Goal: Transaction & Acquisition: Purchase product/service

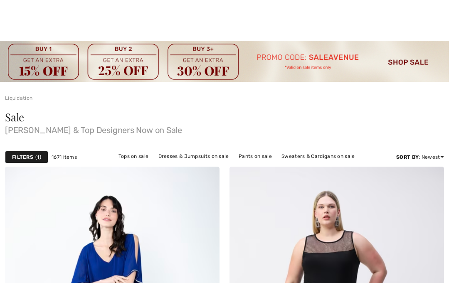
scroll to position [533, 54]
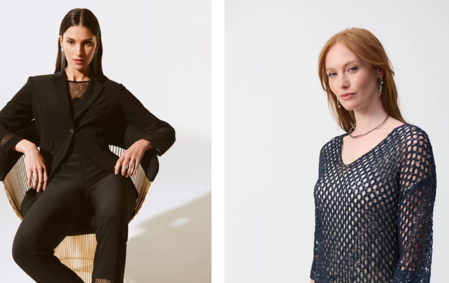
checkbox input "true"
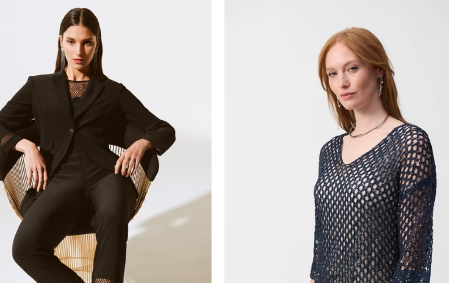
checkbox input "true"
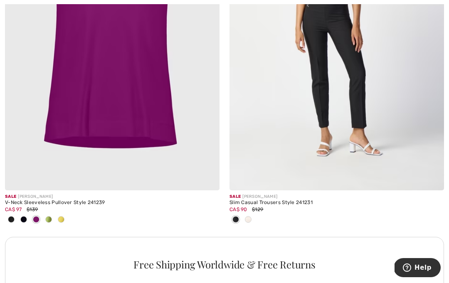
scroll to position [2127, 0]
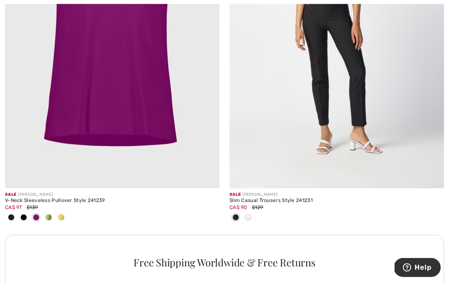
click at [26, 215] on span at bounding box center [23, 218] width 7 height 7
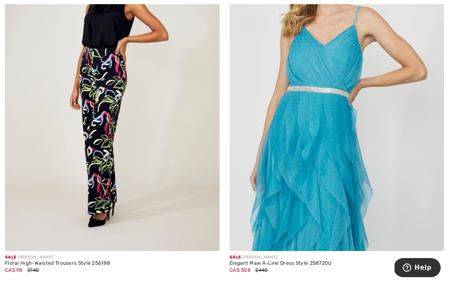
scroll to position [4864, 0]
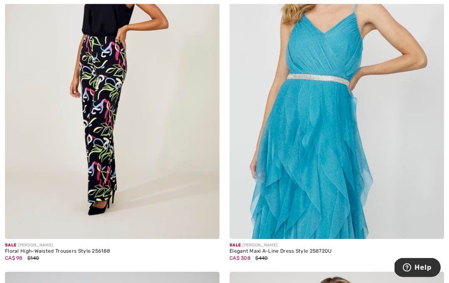
click at [319, 249] on div "Elegant Maxi A-Line Dress Style 258720U" at bounding box center [336, 252] width 215 height 6
click at [361, 196] on img at bounding box center [336, 79] width 215 height 322
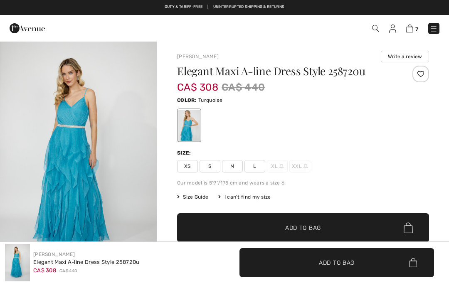
checkbox input "true"
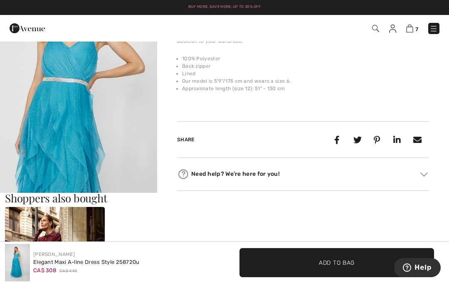
scroll to position [313, 0]
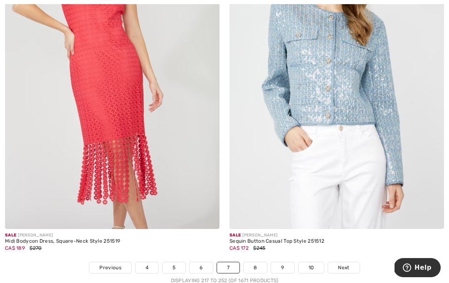
scroll to position [6649, 0]
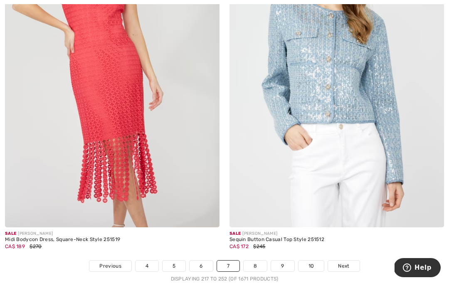
click at [65, 54] on img at bounding box center [112, 67] width 215 height 322
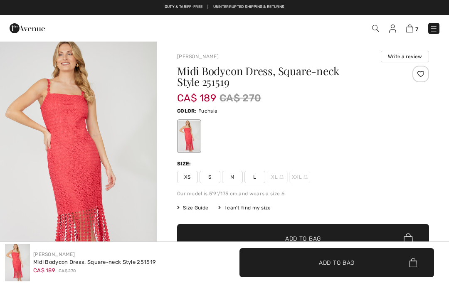
checkbox input "true"
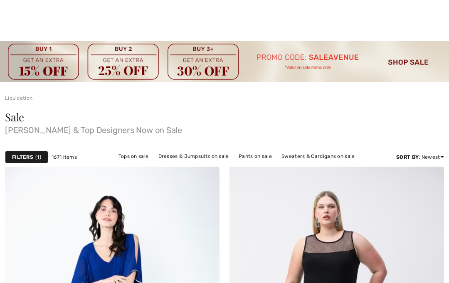
checkbox input "true"
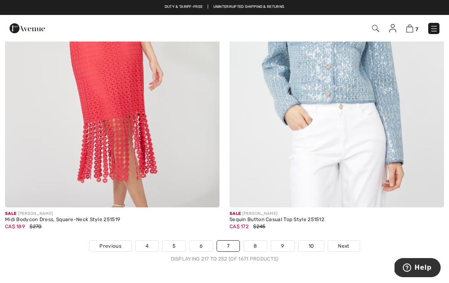
scroll to position [6686, 0]
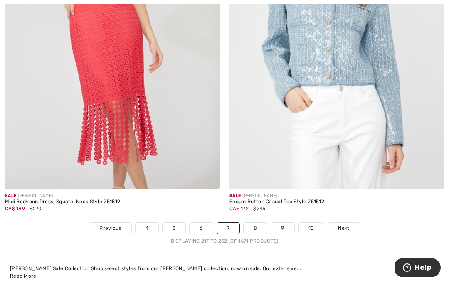
click at [255, 223] on link "8" at bounding box center [255, 228] width 23 height 11
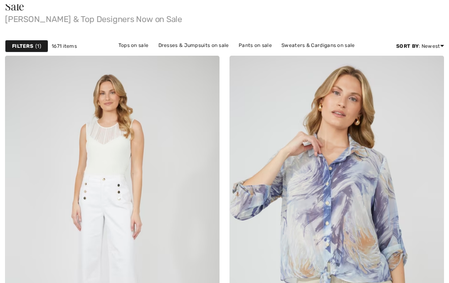
checkbox input "true"
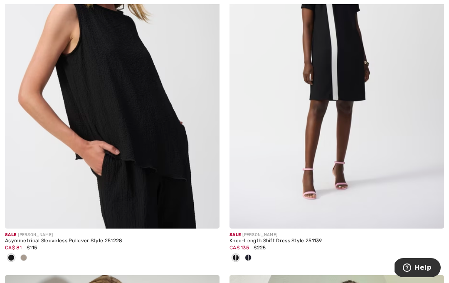
scroll to position [1735, 0]
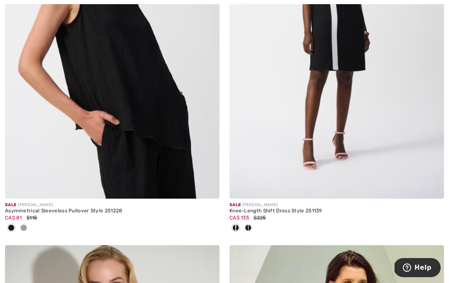
click at [159, 178] on img at bounding box center [112, 38] width 215 height 322
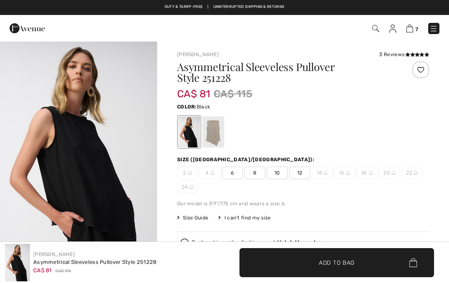
checkbox input "true"
click at [210, 136] on div at bounding box center [213, 131] width 22 height 31
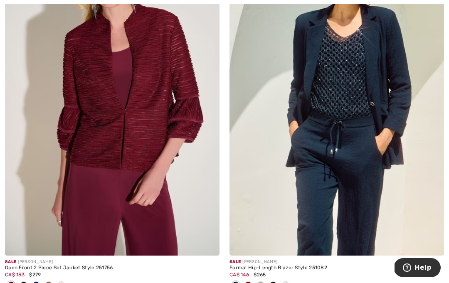
scroll to position [2047, 0]
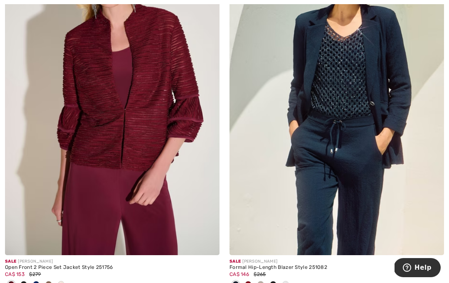
click at [93, 266] on div "Open Front 2 Piece Set Jacket Style 251756" at bounding box center [112, 268] width 215 height 6
click at [117, 198] on img at bounding box center [112, 94] width 215 height 322
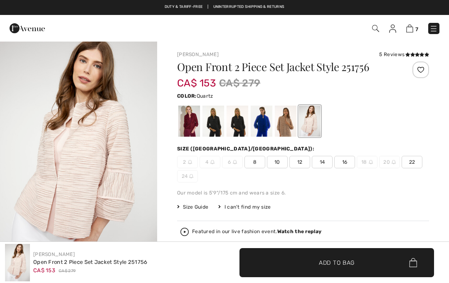
checkbox input "true"
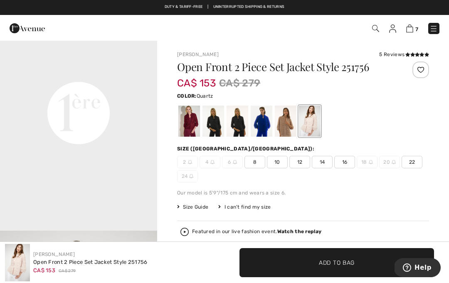
scroll to position [516, 0]
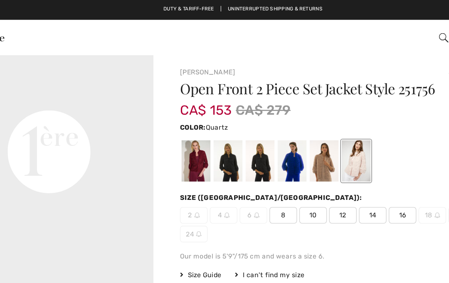
click at [178, 126] on div at bounding box center [189, 121] width 22 height 31
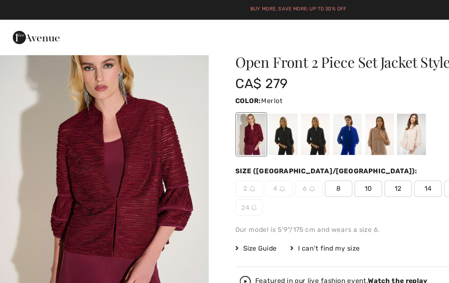
scroll to position [0, 0]
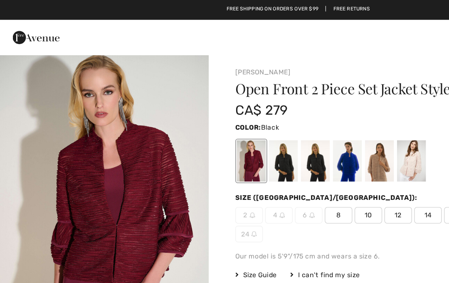
click at [212, 127] on div at bounding box center [213, 121] width 22 height 31
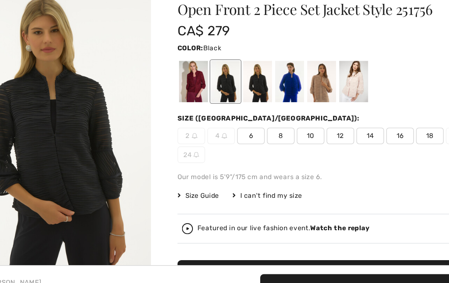
scroll to position [18, 0]
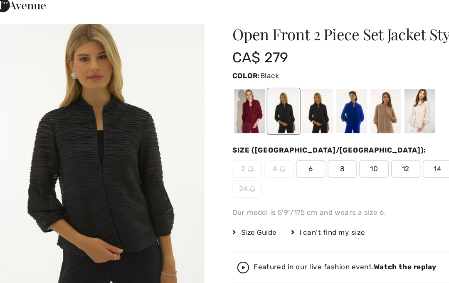
click at [227, 88] on div at bounding box center [238, 103] width 22 height 31
click at [251, 88] on div at bounding box center [262, 103] width 22 height 31
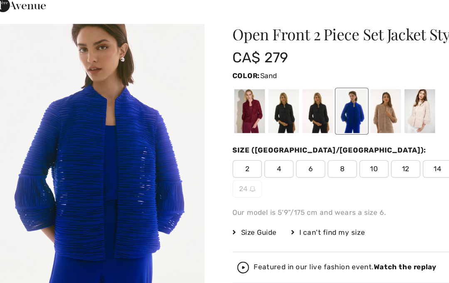
click at [275, 88] on div at bounding box center [286, 103] width 22 height 31
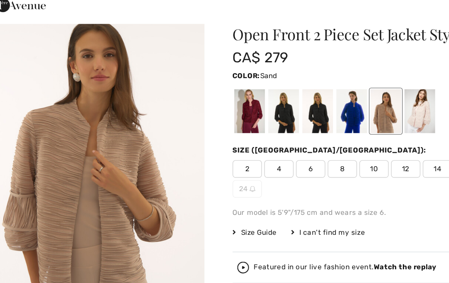
click at [299, 88] on div at bounding box center [310, 103] width 22 height 31
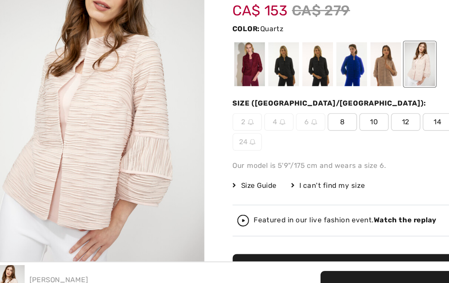
scroll to position [21, 0]
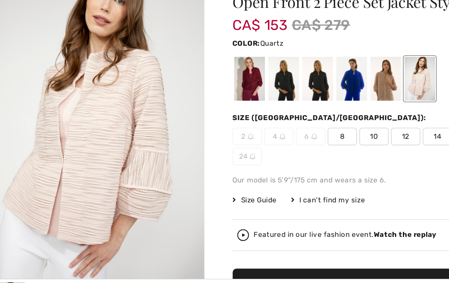
click at [178, 84] on div at bounding box center [189, 99] width 22 height 31
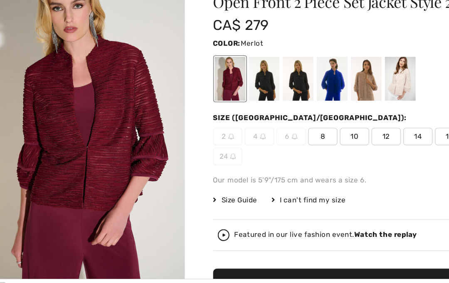
click at [227, 84] on div at bounding box center [238, 99] width 22 height 31
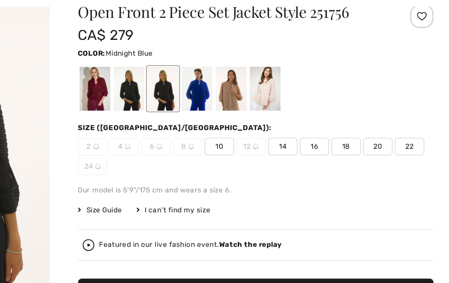
click at [402, 135] on span "22" at bounding box center [412, 141] width 21 height 12
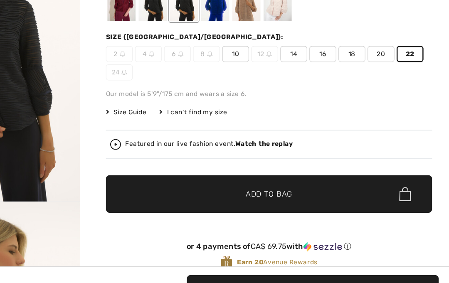
scroll to position [99, 0]
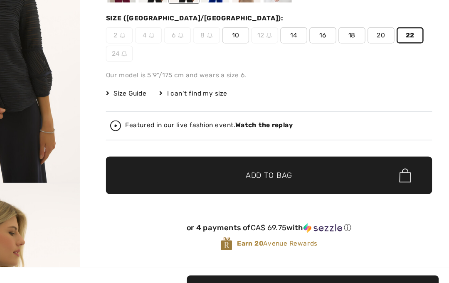
click at [261, 156] on span "✔ Added to Bag Add to Bag" at bounding box center [303, 170] width 252 height 29
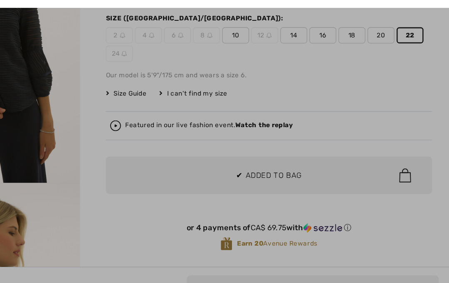
scroll to position [0, 0]
click at [213, 136] on div at bounding box center [224, 141] width 449 height 283
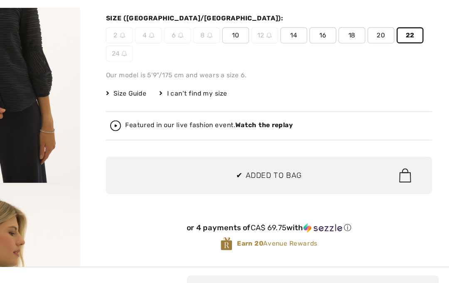
click at [277, 129] on strong "Watch the replay" at bounding box center [299, 132] width 44 height 6
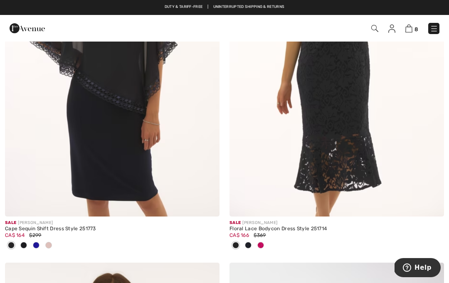
scroll to position [3257, 0]
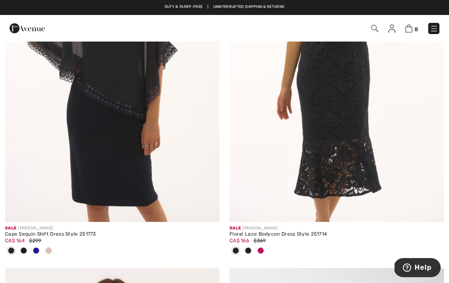
click at [156, 165] on img at bounding box center [112, 61] width 215 height 322
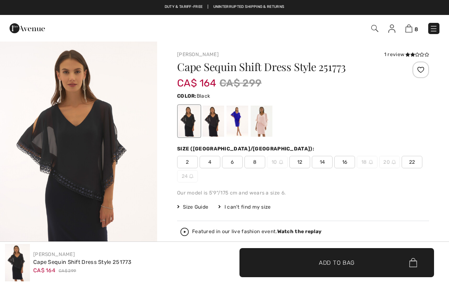
checkbox input "true"
click at [208, 124] on div at bounding box center [213, 121] width 22 height 31
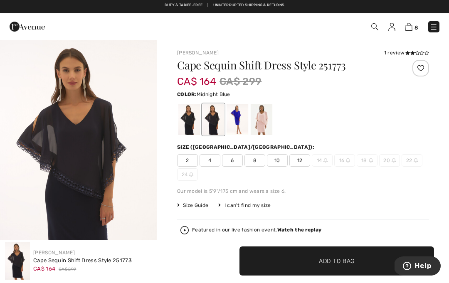
scroll to position [2, 0]
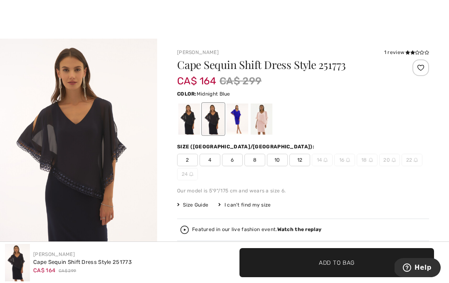
click at [236, 126] on div at bounding box center [238, 119] width 22 height 31
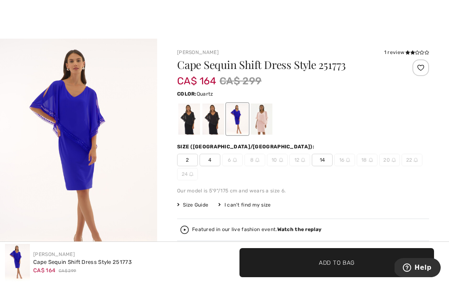
click at [264, 122] on div at bounding box center [262, 119] width 22 height 31
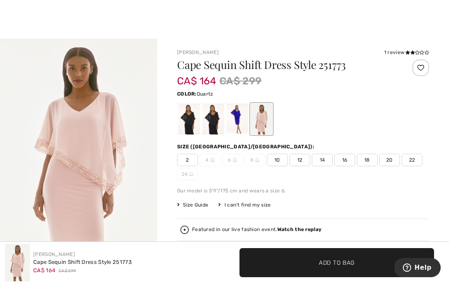
click at [190, 126] on div at bounding box center [189, 119] width 22 height 31
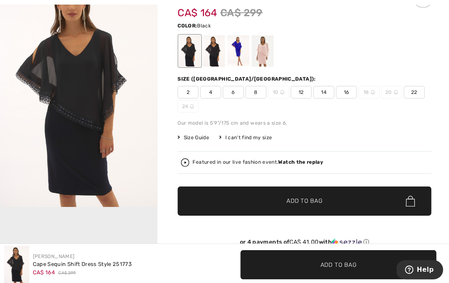
scroll to position [71, 0]
click at [411, 87] on span "22" at bounding box center [412, 91] width 21 height 12
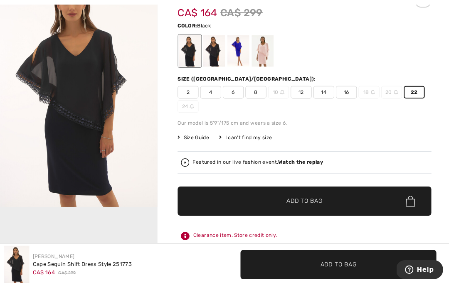
click at [349, 202] on span "✔ Added to Bag Add to Bag" at bounding box center [303, 199] width 252 height 29
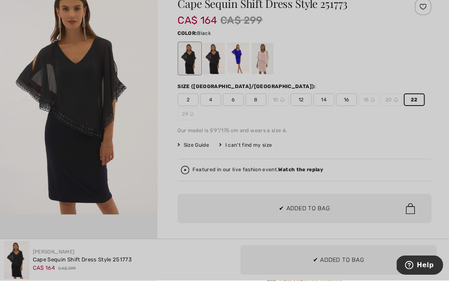
scroll to position [0, 0]
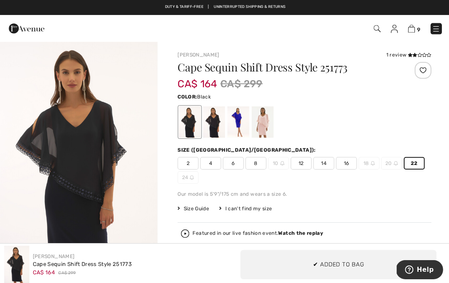
click at [340, 200] on div "Cape Sequin Shift Dress Style 251773 CA$ 164 CA$ 299 Color: Black Size (CA/[GEO…" at bounding box center [303, 211] width 252 height 299
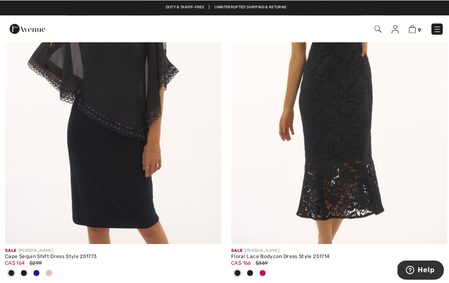
scroll to position [3235, 0]
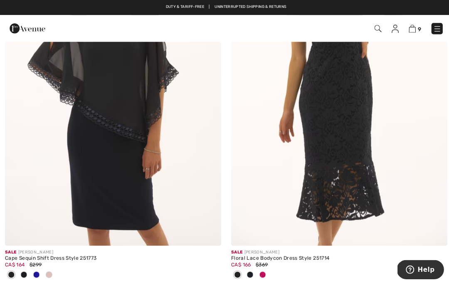
click at [347, 190] on img at bounding box center [336, 83] width 215 height 322
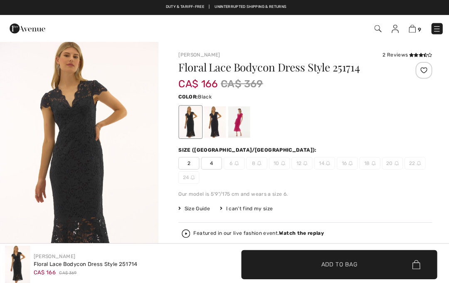
checkbox input "true"
click at [214, 126] on div at bounding box center [213, 121] width 22 height 31
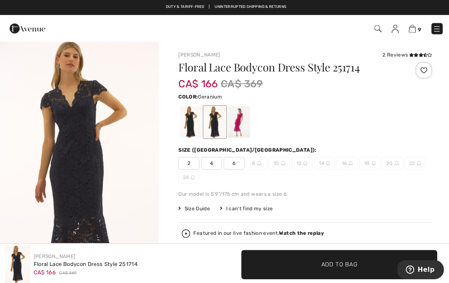
click at [236, 116] on div at bounding box center [238, 121] width 22 height 31
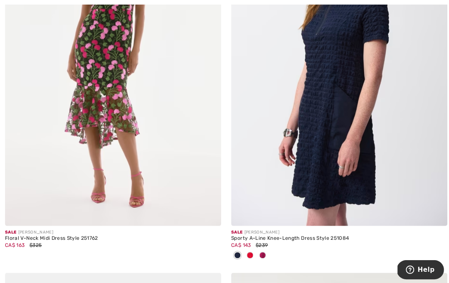
scroll to position [3994, 0]
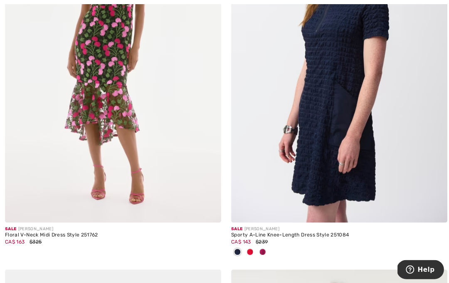
click at [58, 158] on img at bounding box center [112, 60] width 215 height 322
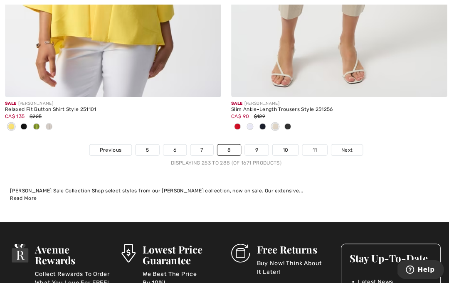
scroll to position [6864, 0]
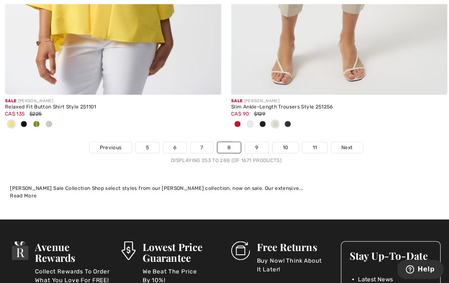
click at [260, 141] on link "9" at bounding box center [254, 146] width 23 height 11
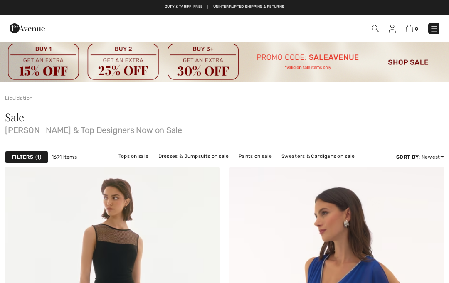
checkbox input "true"
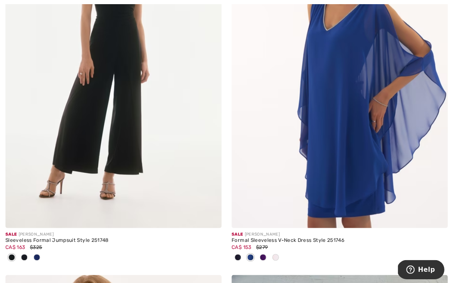
scroll to position [263, 0]
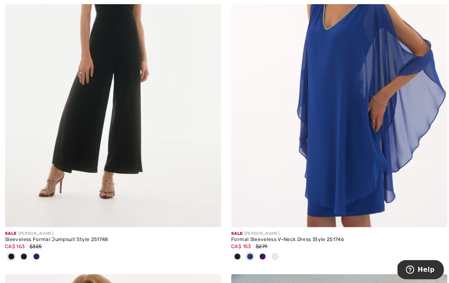
click at [341, 207] on img at bounding box center [336, 65] width 215 height 322
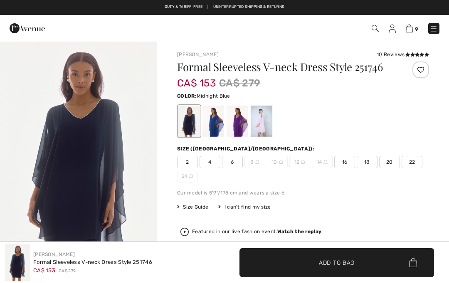
checkbox input "true"
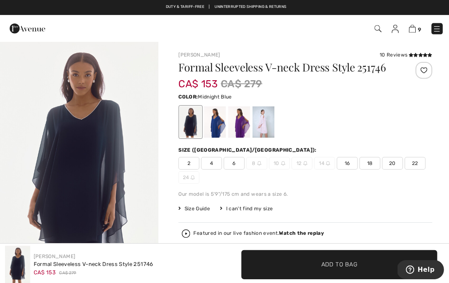
click at [239, 127] on div at bounding box center [238, 121] width 22 height 31
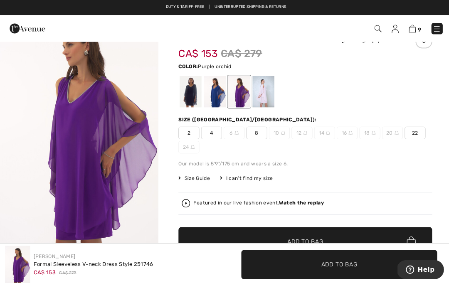
scroll to position [30, 0]
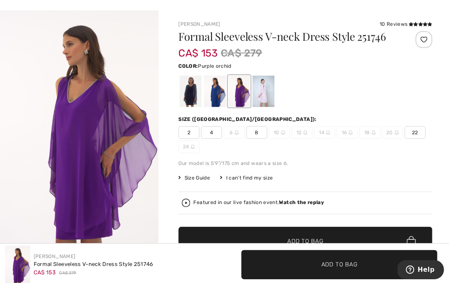
click at [410, 134] on span "22" at bounding box center [412, 132] width 21 height 12
click at [316, 234] on span "✔ Added to Bag Add to Bag" at bounding box center [303, 239] width 252 height 29
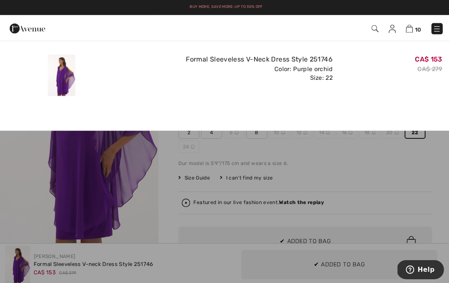
scroll to position [0, 0]
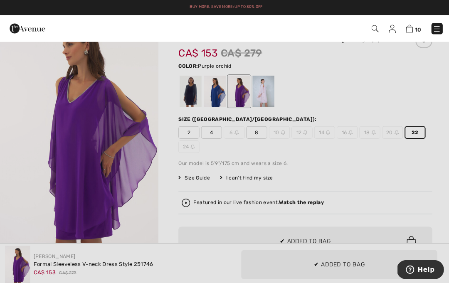
click at [364, 166] on div at bounding box center [224, 141] width 449 height 283
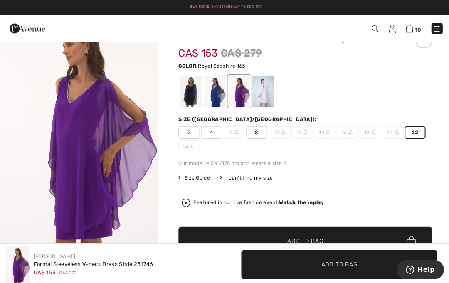
click at [213, 96] on div at bounding box center [213, 90] width 22 height 31
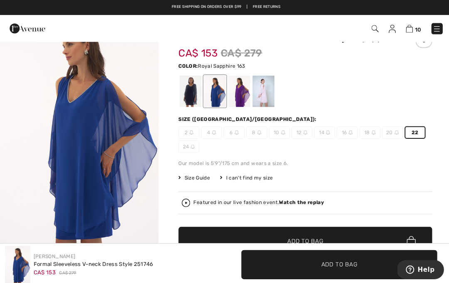
click at [300, 233] on span "✔ Added to Bag Add to Bag" at bounding box center [303, 239] width 252 height 29
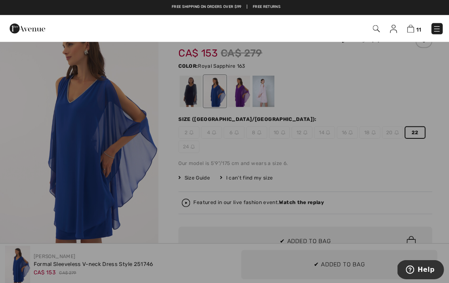
click at [244, 244] on div at bounding box center [224, 141] width 449 height 283
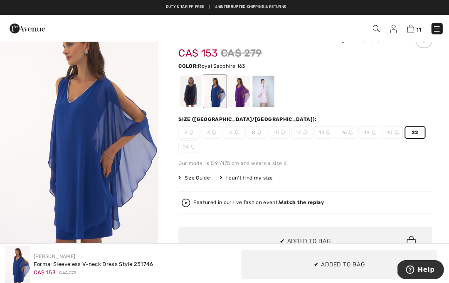
click at [184, 97] on div at bounding box center [189, 90] width 22 height 31
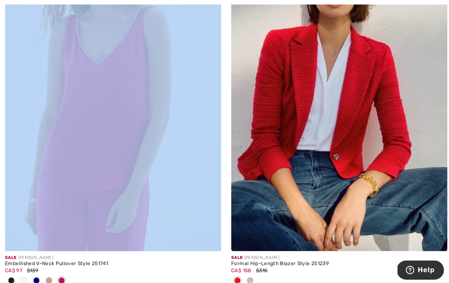
scroll to position [609, 0]
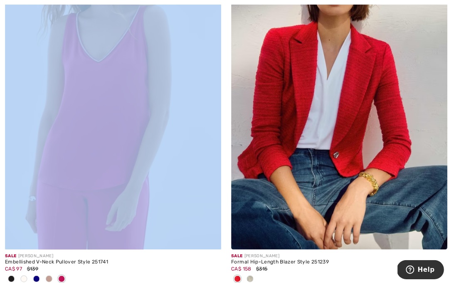
click at [136, 272] on div at bounding box center [112, 278] width 215 height 14
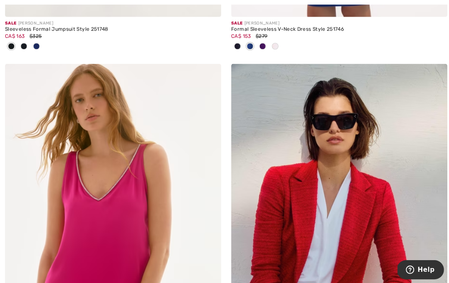
scroll to position [471, 0]
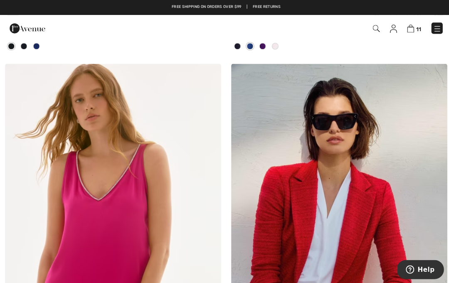
click at [147, 178] on img at bounding box center [112, 225] width 215 height 322
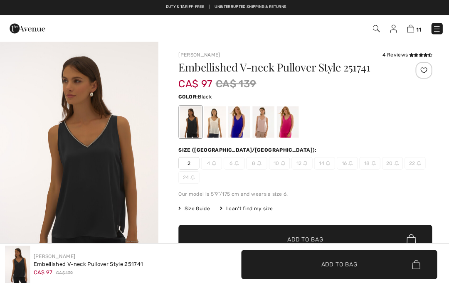
checkbox input "true"
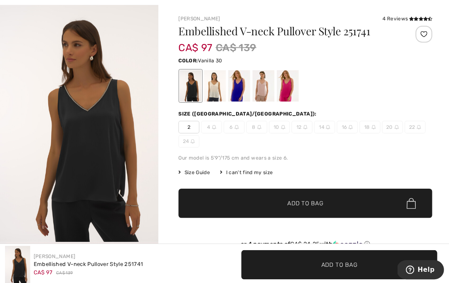
scroll to position [36, 0]
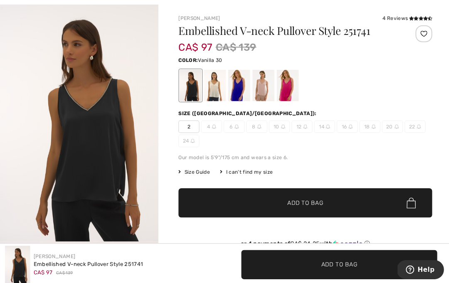
click at [214, 88] on div at bounding box center [213, 84] width 22 height 31
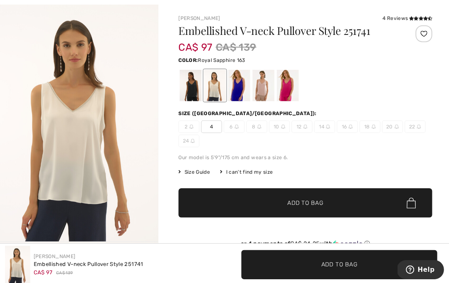
click at [235, 92] on div at bounding box center [238, 84] width 22 height 31
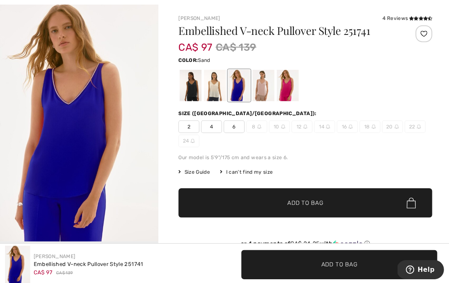
click at [285, 84] on div at bounding box center [286, 84] width 22 height 31
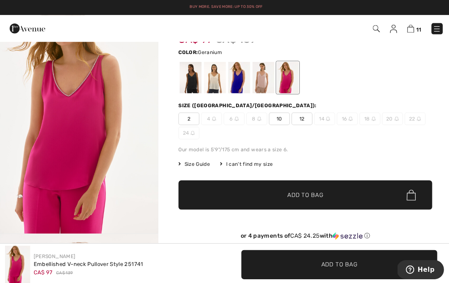
scroll to position [0, 0]
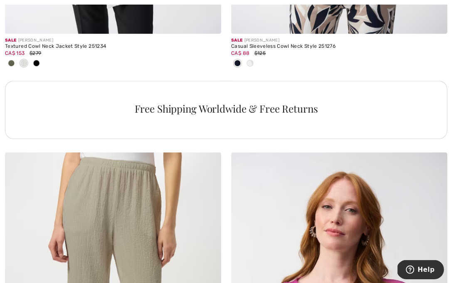
scroll to position [2292, 0]
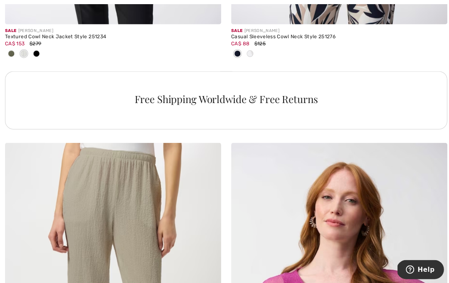
click at [37, 51] on span at bounding box center [36, 53] width 7 height 7
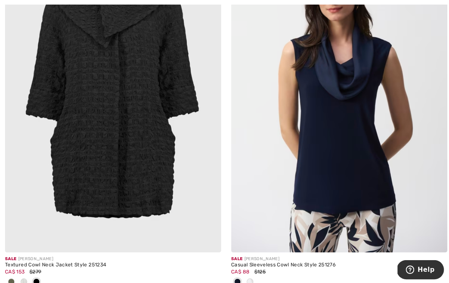
scroll to position [2065, 0]
click at [159, 189] on img at bounding box center [112, 90] width 215 height 322
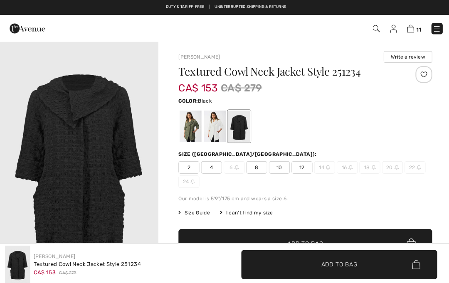
checkbox input "true"
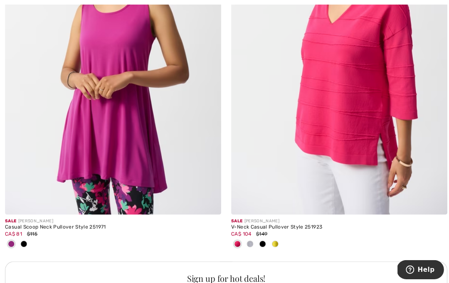
scroll to position [4384, 0]
click at [49, 52] on img at bounding box center [112, 52] width 215 height 322
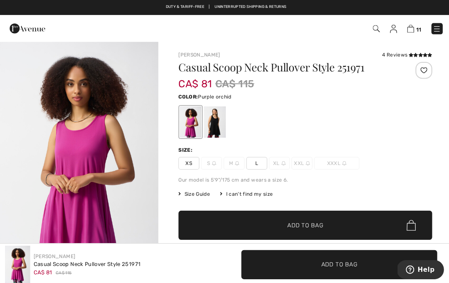
click at [215, 119] on div at bounding box center [213, 121] width 22 height 31
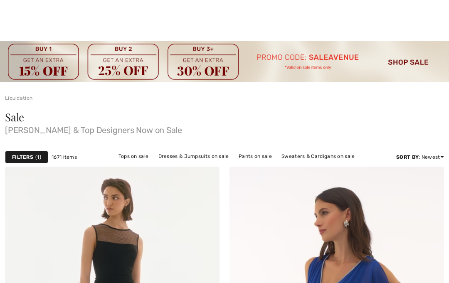
checkbox input "true"
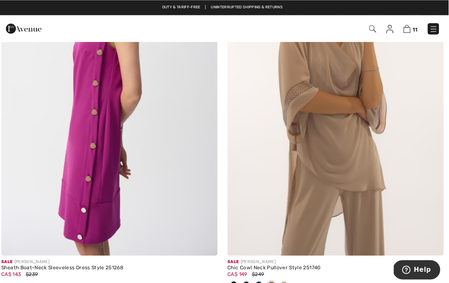
scroll to position [5600, 0]
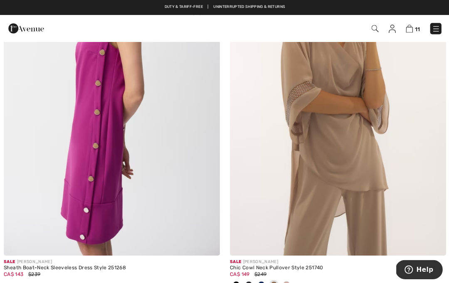
click at [353, 190] on img at bounding box center [336, 93] width 215 height 322
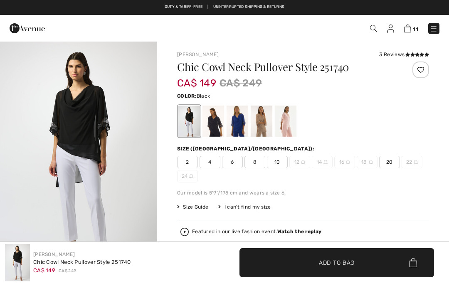
checkbox input "true"
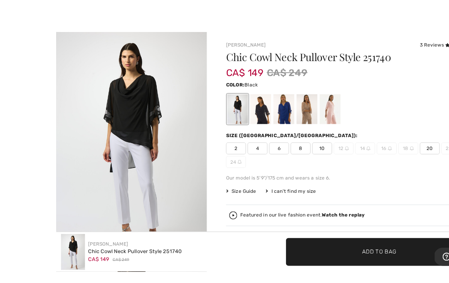
scroll to position [17, 0]
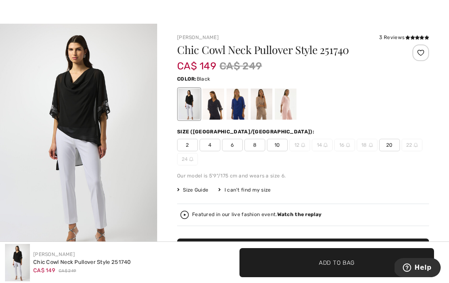
click at [207, 101] on div at bounding box center [213, 104] width 22 height 31
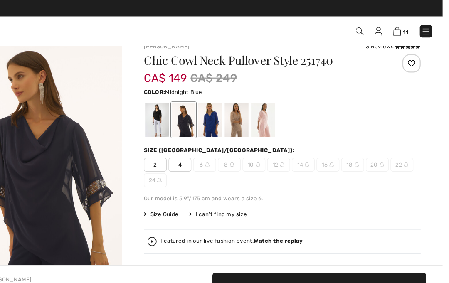
scroll to position [0, 0]
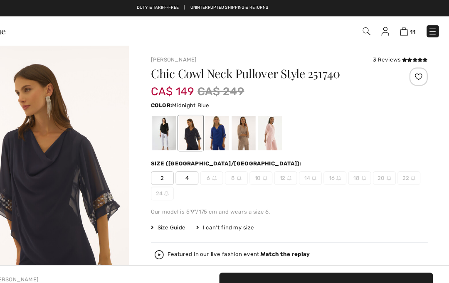
click at [227, 128] on div at bounding box center [238, 121] width 22 height 31
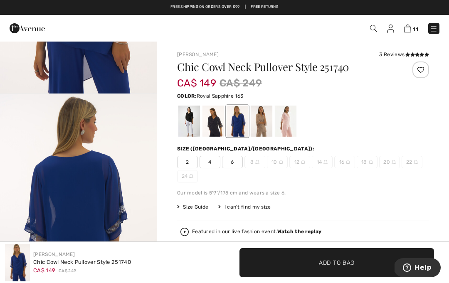
click at [384, 204] on div "Size Guide I can't find my size Select Size CAN 2 CAN 4 CAN 6 CAN 8 - Sold Out …" at bounding box center [303, 206] width 252 height 7
click at [192, 118] on div at bounding box center [189, 121] width 22 height 31
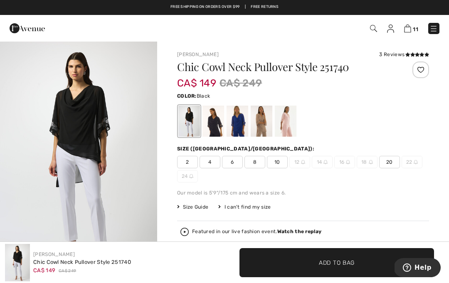
click at [219, 129] on div at bounding box center [213, 121] width 22 height 31
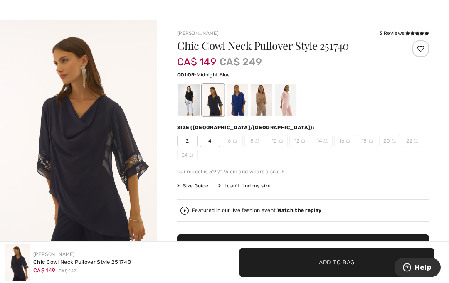
scroll to position [21, 0]
click at [231, 106] on div at bounding box center [238, 99] width 22 height 31
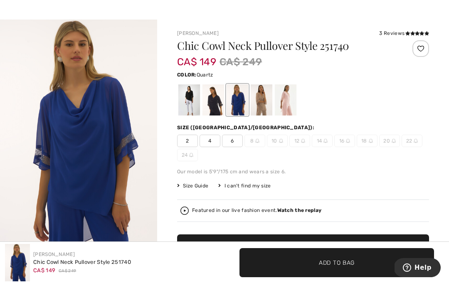
click at [282, 104] on div at bounding box center [286, 99] width 22 height 31
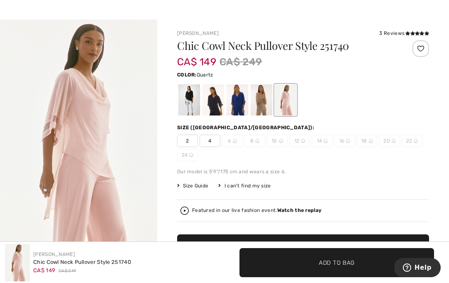
click at [195, 106] on div at bounding box center [189, 99] width 22 height 31
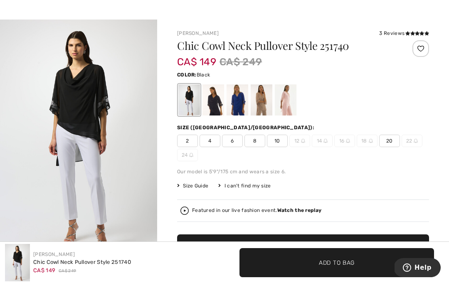
click at [395, 139] on span "20" at bounding box center [389, 141] width 21 height 12
click at [336, 249] on span "✔ Added to Bag Add to Bag" at bounding box center [303, 248] width 252 height 29
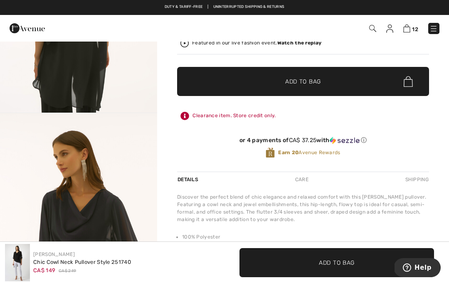
scroll to position [0, 0]
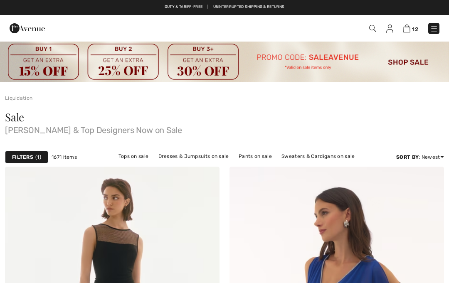
checkbox input "true"
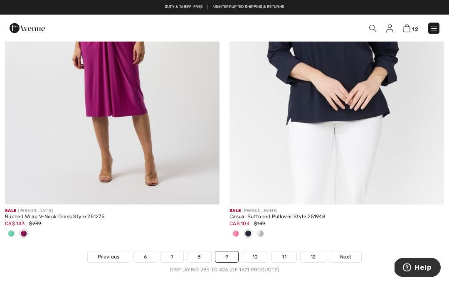
scroll to position [6746, 0]
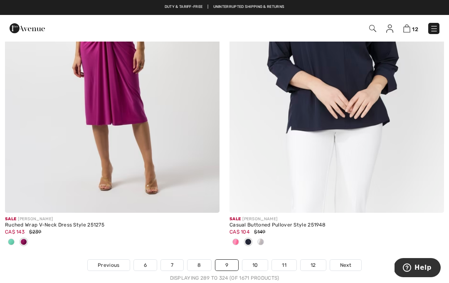
click at [248, 264] on link "10" at bounding box center [255, 265] width 26 height 11
click at [257, 260] on link "10" at bounding box center [255, 265] width 26 height 11
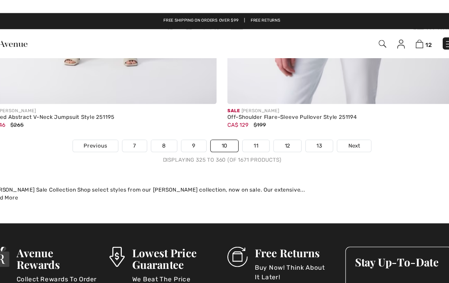
scroll to position [6730, 0]
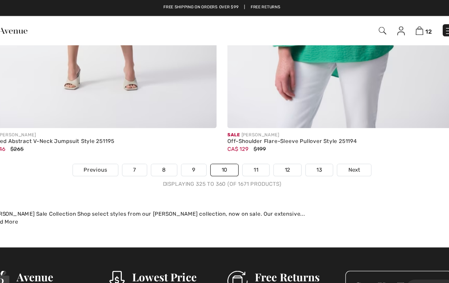
click at [244, 154] on link "11" at bounding box center [256, 157] width 25 height 11
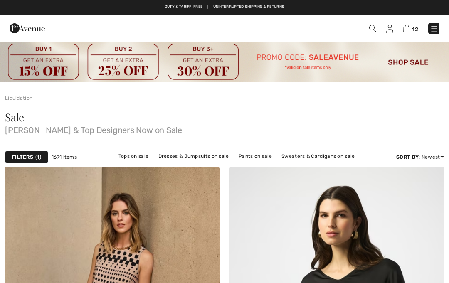
checkbox input "true"
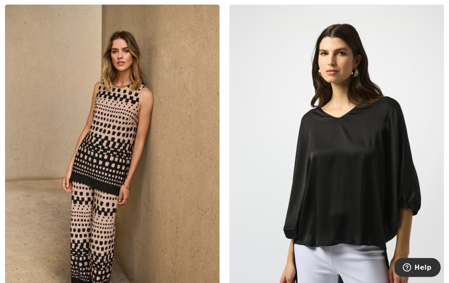
scroll to position [192, 0]
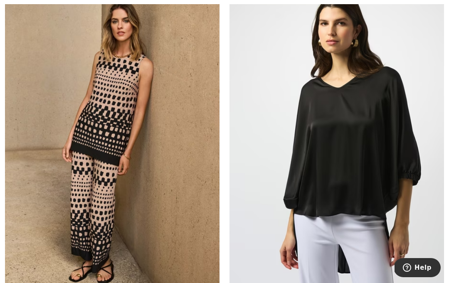
click at [373, 202] on img at bounding box center [336, 136] width 215 height 322
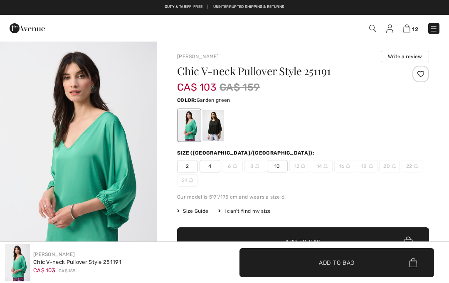
checkbox input "true"
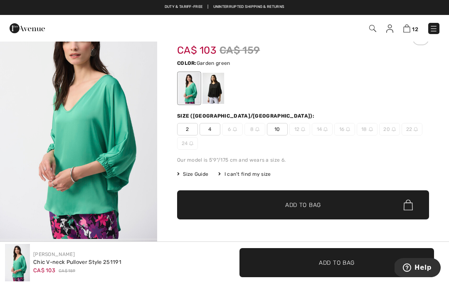
scroll to position [22, 0]
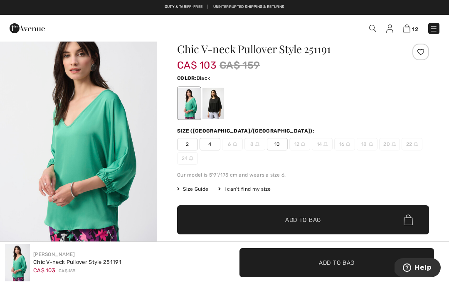
click at [212, 113] on div at bounding box center [213, 103] width 22 height 31
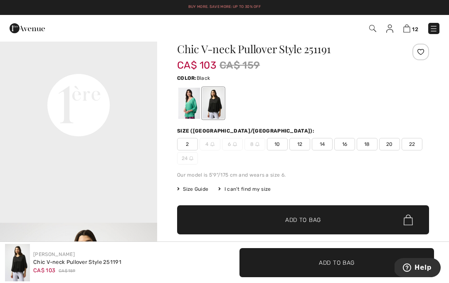
scroll to position [502, 0]
click at [408, 147] on span "22" at bounding box center [412, 144] width 21 height 12
click at [216, 102] on div at bounding box center [213, 103] width 22 height 31
click at [215, 104] on div at bounding box center [213, 103] width 22 height 31
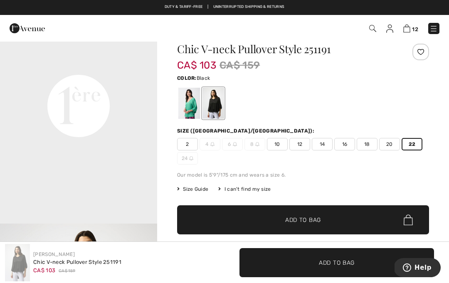
scroll to position [0, 0]
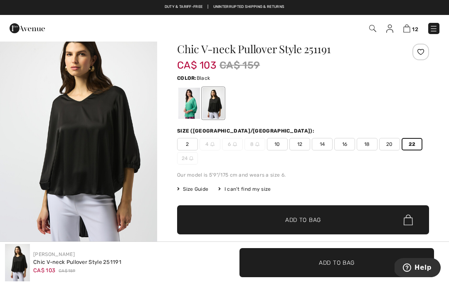
click at [272, 208] on span "✔ Added to Bag Add to Bag" at bounding box center [303, 219] width 252 height 29
click at [335, 218] on span "✔ Added to Bag Add to Bag" at bounding box center [303, 219] width 252 height 29
click at [333, 222] on span "✔ Added to Bag Add to Bag" at bounding box center [303, 219] width 252 height 29
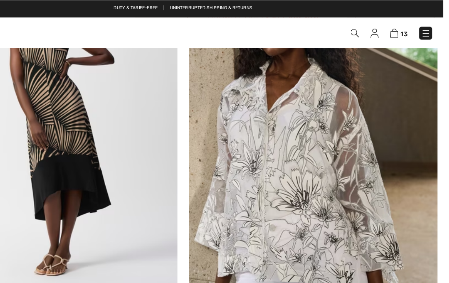
scroll to position [3149, 0]
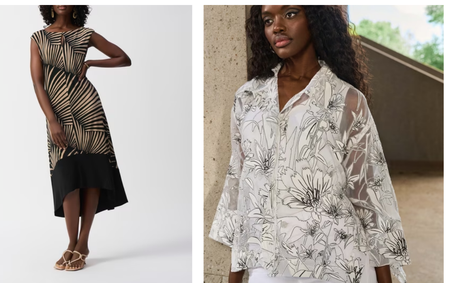
click at [305, 228] on img at bounding box center [336, 114] width 215 height 322
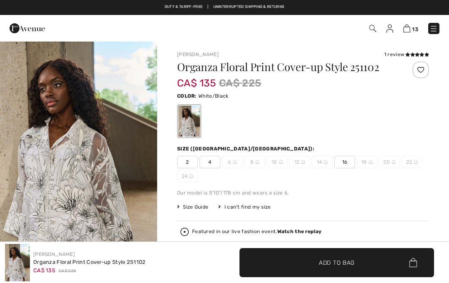
checkbox input "true"
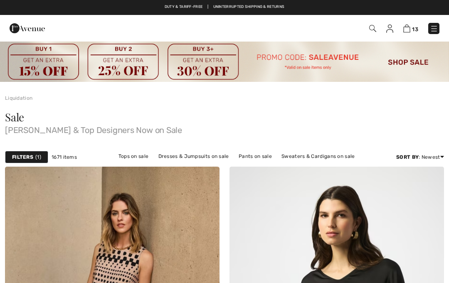
scroll to position [3155, 48]
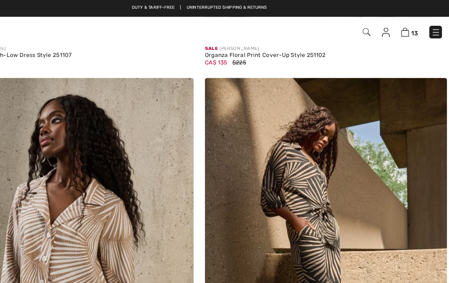
checkbox input "true"
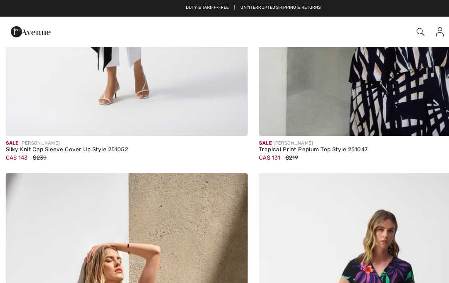
scroll to position [4901, 0]
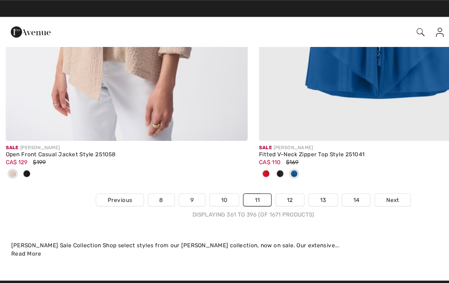
scroll to position [6710, 0]
click at [257, 172] on link "12" at bounding box center [256, 177] width 25 height 11
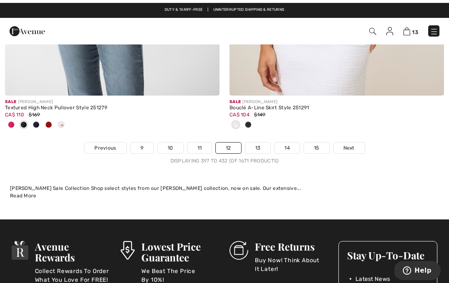
scroll to position [6780, 0]
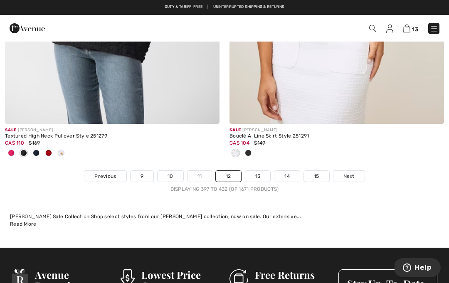
click at [259, 173] on link "13" at bounding box center [257, 176] width 25 height 11
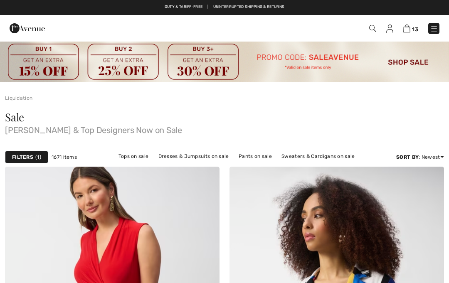
checkbox input "true"
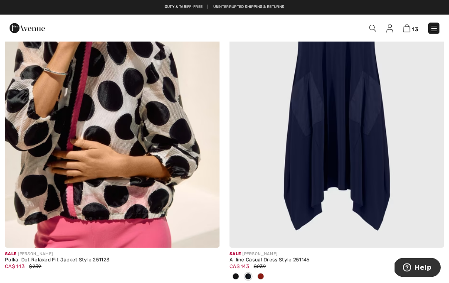
scroll to position [3226, 0]
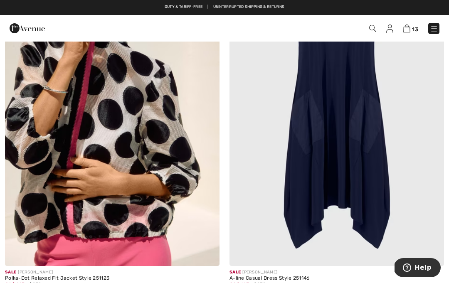
click at [177, 225] on img at bounding box center [112, 105] width 215 height 322
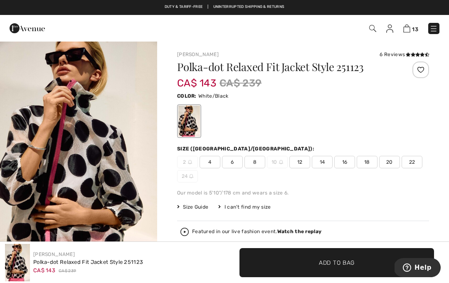
click at [410, 162] on span "22" at bounding box center [412, 162] width 21 height 12
click at [355, 254] on span "✔ Added to Bag Add to Bag" at bounding box center [336, 262] width 195 height 29
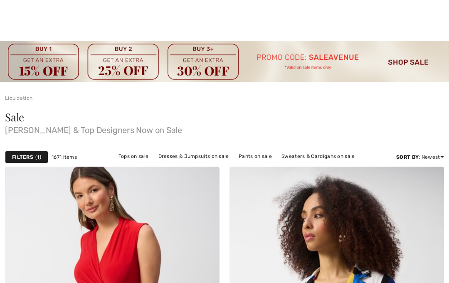
checkbox input "true"
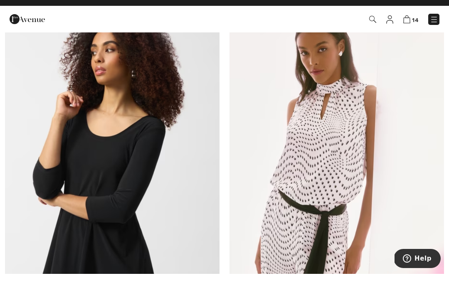
scroll to position [6247, 0]
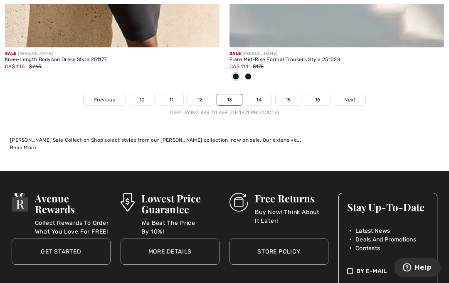
scroll to position [6928, 0]
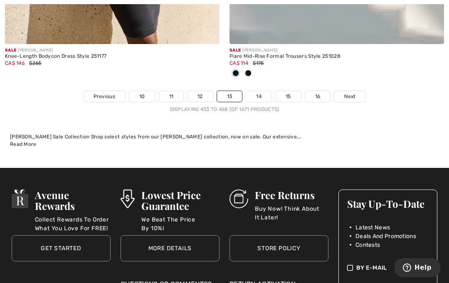
click at [254, 91] on link "14" at bounding box center [258, 96] width 25 height 11
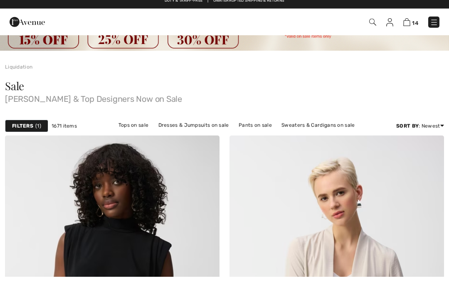
checkbox input "true"
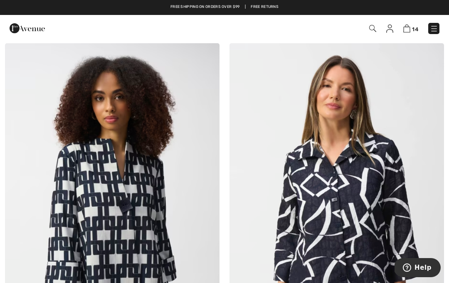
scroll to position [1910, 0]
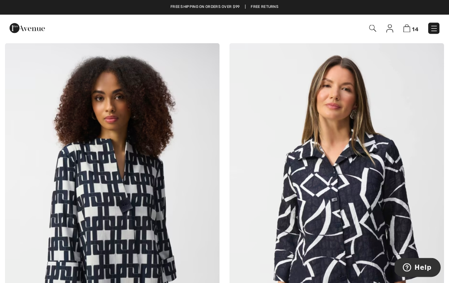
click at [354, 283] on img at bounding box center [336, 205] width 215 height 322
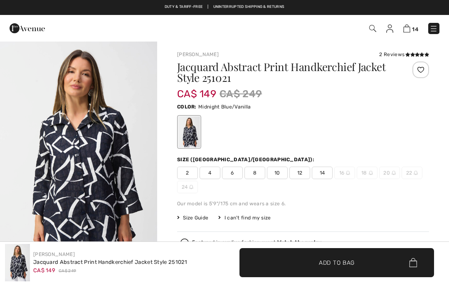
checkbox input "true"
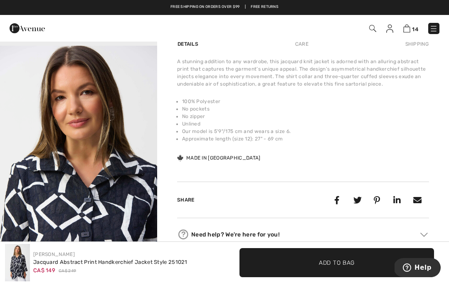
scroll to position [570, 0]
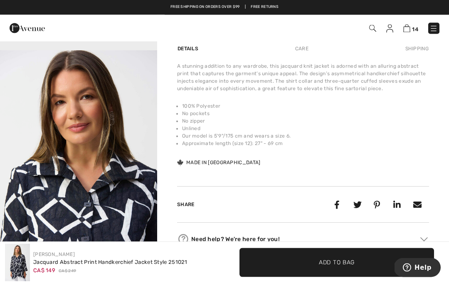
click at [305, 51] on div "Care" at bounding box center [301, 49] width 27 height 15
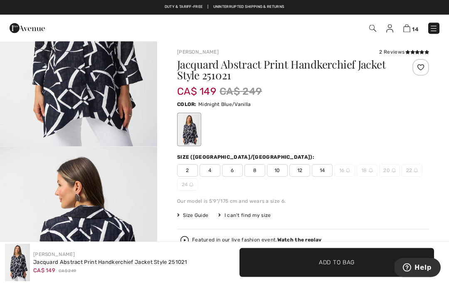
scroll to position [0, 0]
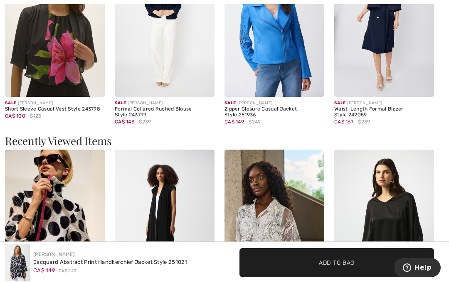
click at [300, 267] on span "✔ Added to Bag" at bounding box center [324, 262] width 51 height 9
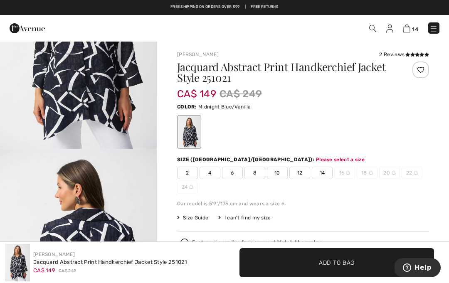
click at [341, 183] on div "2 4 6 8 10 12 14 16 18 20 22 24" at bounding box center [303, 180] width 252 height 27
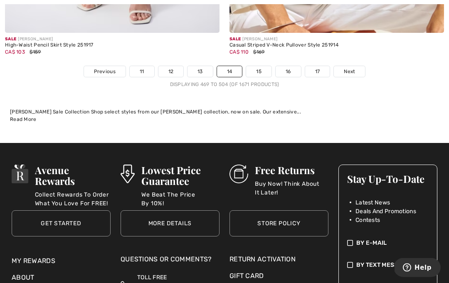
scroll to position [6788, 0]
click at [259, 66] on link "15" at bounding box center [258, 71] width 25 height 11
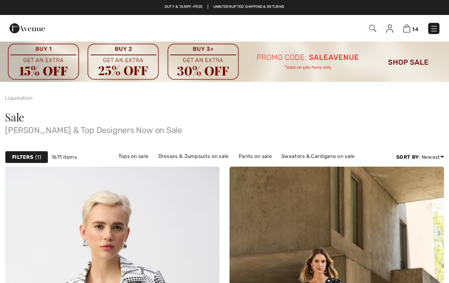
scroll to position [232, 0]
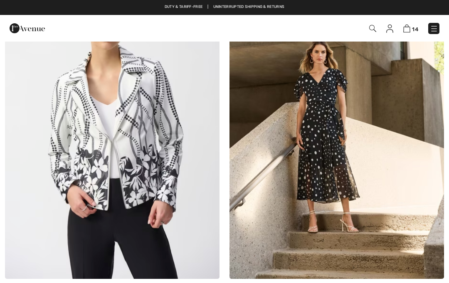
checkbox input "true"
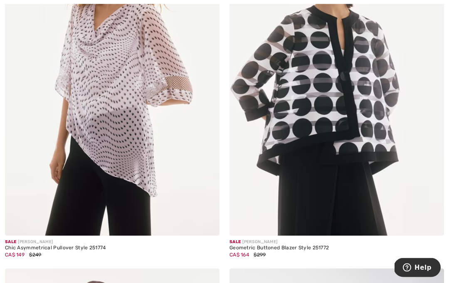
scroll to position [607, 0]
click at [358, 158] on img at bounding box center [336, 75] width 215 height 322
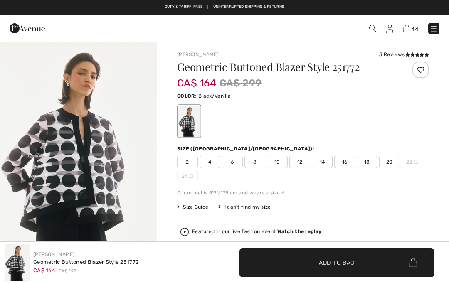
checkbox input "true"
click at [364, 161] on span "18" at bounding box center [367, 162] width 21 height 12
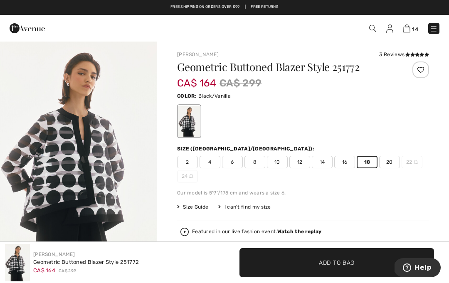
click at [395, 163] on span "20" at bounding box center [389, 162] width 21 height 12
click at [356, 255] on span "✔ Added to Bag Add to Bag" at bounding box center [336, 262] width 195 height 29
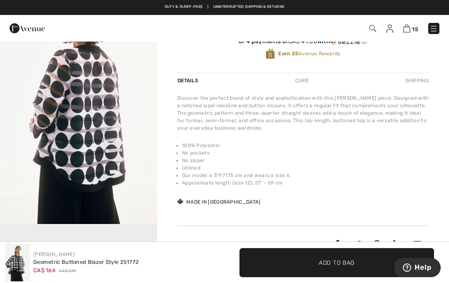
scroll to position [281, 0]
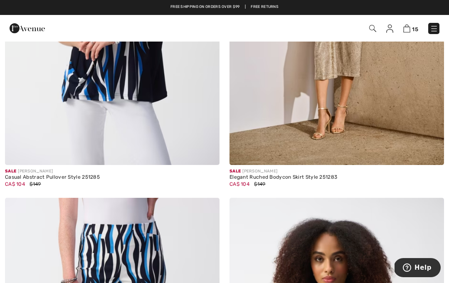
scroll to position [1362, 0]
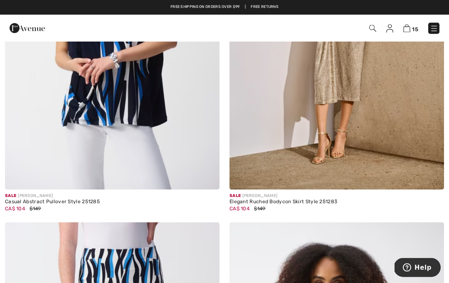
click at [387, 168] on img at bounding box center [336, 29] width 215 height 322
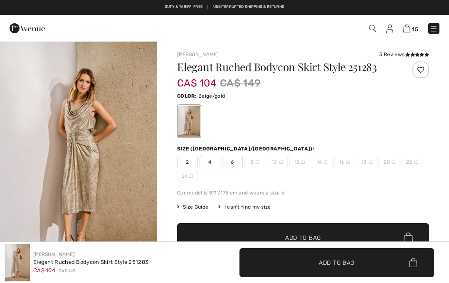
checkbox input "true"
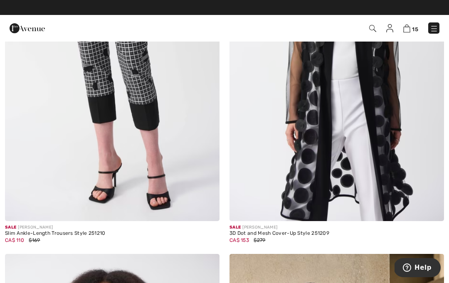
scroll to position [4785, 0]
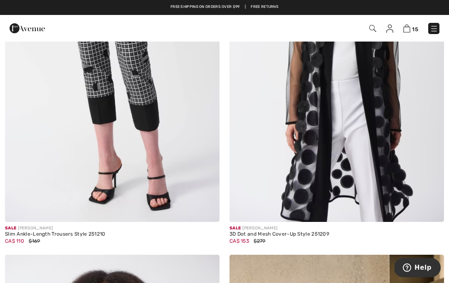
click at [400, 195] on img at bounding box center [336, 61] width 215 height 322
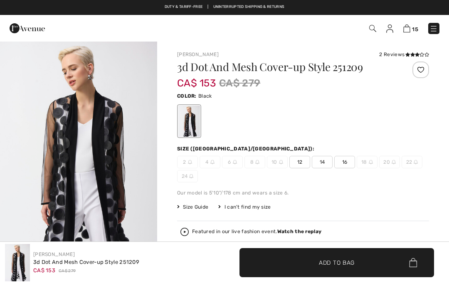
checkbox input "true"
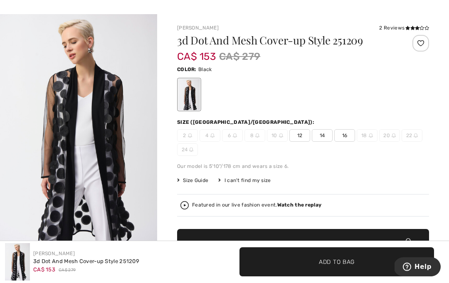
scroll to position [29, 0]
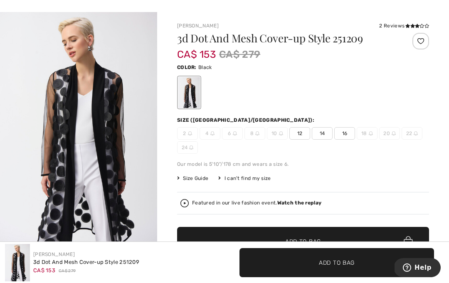
click at [348, 133] on span "16" at bounding box center [344, 133] width 21 height 12
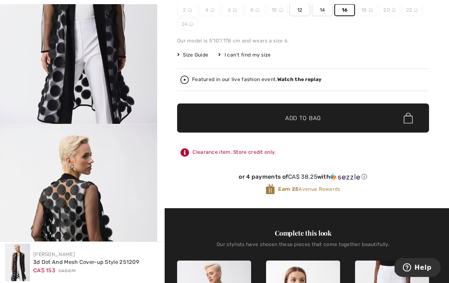
scroll to position [152, 0]
click at [364, 115] on span "✔ Added to Bag Add to Bag" at bounding box center [303, 118] width 252 height 29
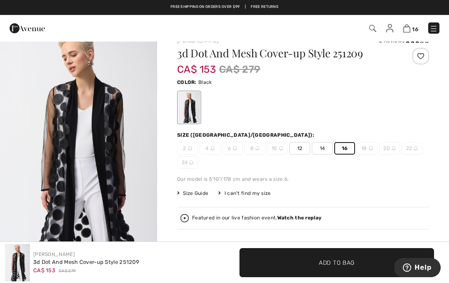
scroll to position [0, 0]
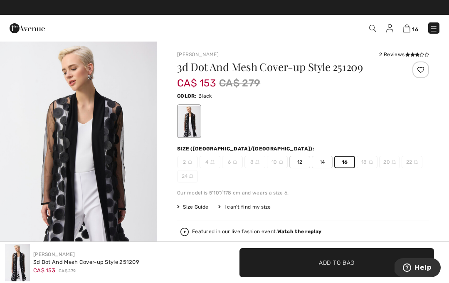
click at [412, 25] on link "16" at bounding box center [410, 28] width 15 height 10
click at [408, 30] on img at bounding box center [406, 29] width 7 height 8
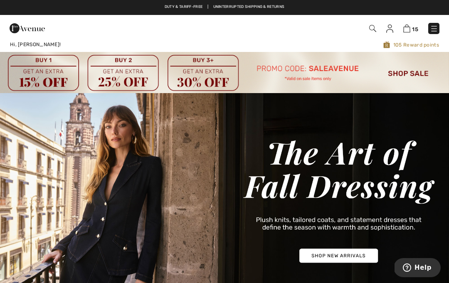
click at [420, 71] on img at bounding box center [224, 72] width 449 height 41
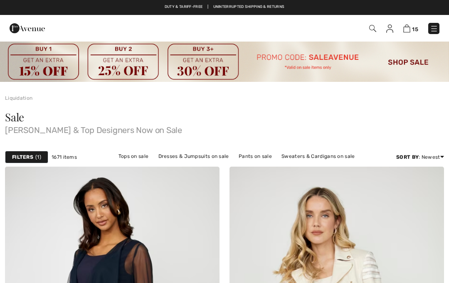
checkbox input "true"
click at [409, 58] on img at bounding box center [224, 61] width 449 height 41
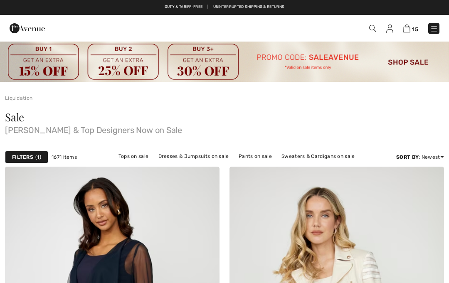
checkbox input "true"
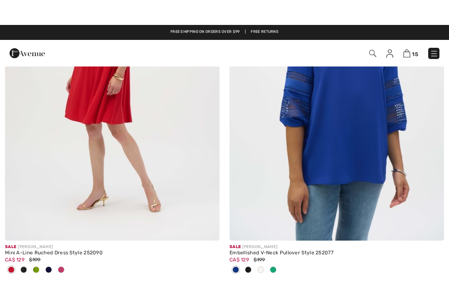
scroll to position [6594, 0]
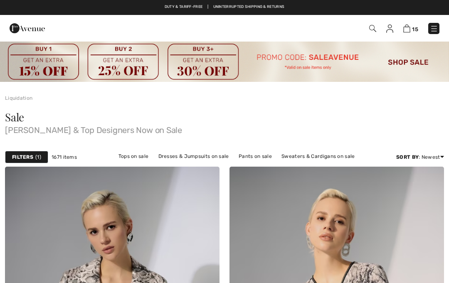
checkbox input "true"
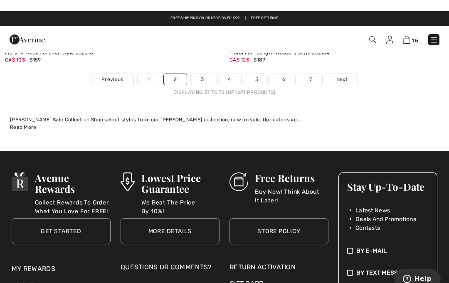
scroll to position [6826, 0]
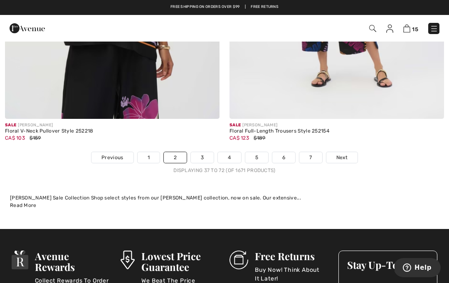
click at [348, 156] on link "Next" at bounding box center [341, 157] width 31 height 11
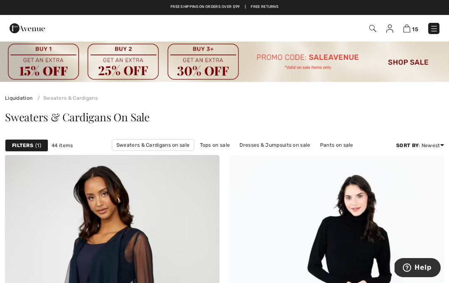
click at [412, 71] on img at bounding box center [224, 61] width 449 height 41
click at [416, 59] on img at bounding box center [224, 61] width 449 height 41
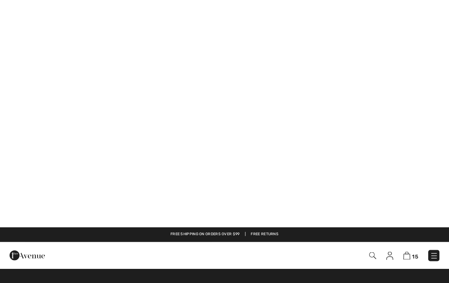
scroll to position [6652, 0]
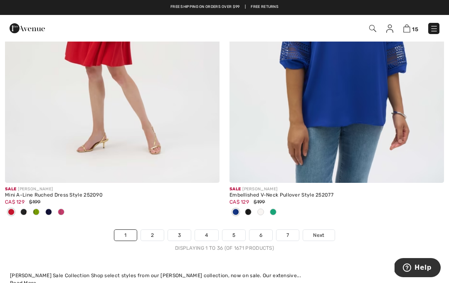
click at [292, 232] on link "7" at bounding box center [287, 235] width 22 height 11
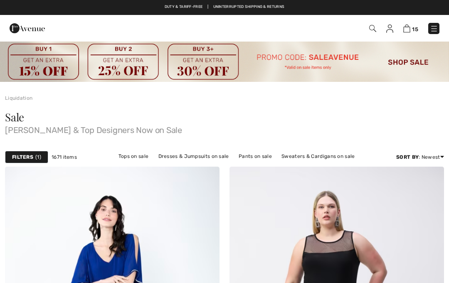
checkbox input "true"
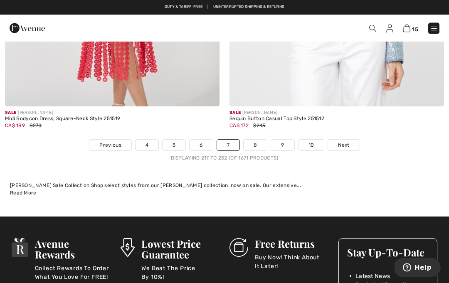
scroll to position [6770, 0]
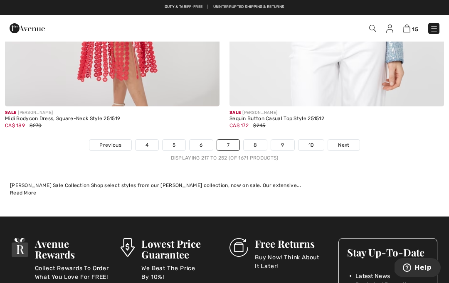
click at [312, 140] on link "10" at bounding box center [312, 145] width 26 height 11
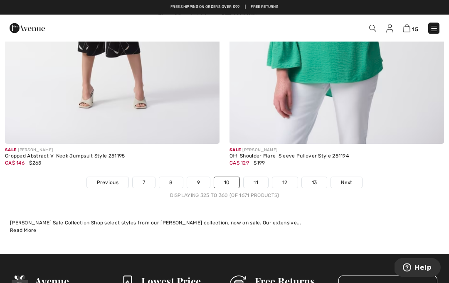
scroll to position [6705, 0]
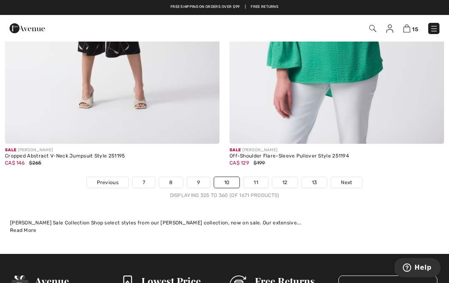
click at [261, 177] on link "11" at bounding box center [256, 182] width 25 height 11
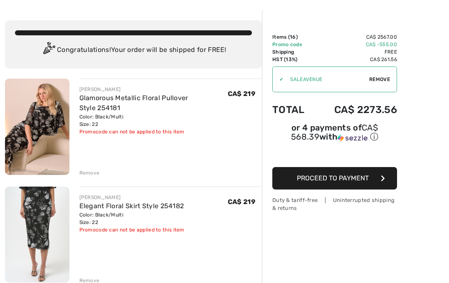
click at [88, 170] on div "Remove" at bounding box center [89, 173] width 20 height 7
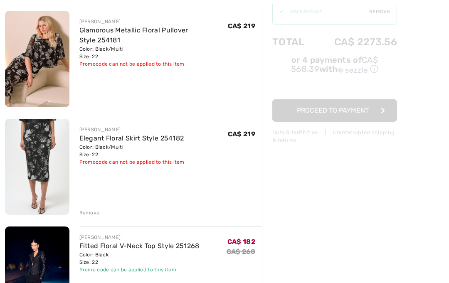
scroll to position [113, 0]
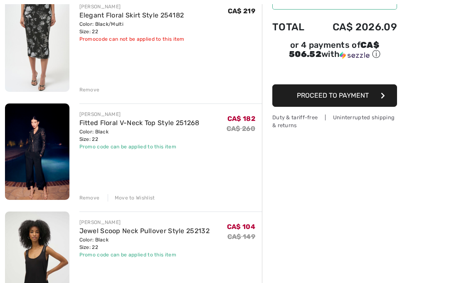
click at [87, 90] on div "Remove" at bounding box center [89, 89] width 20 height 7
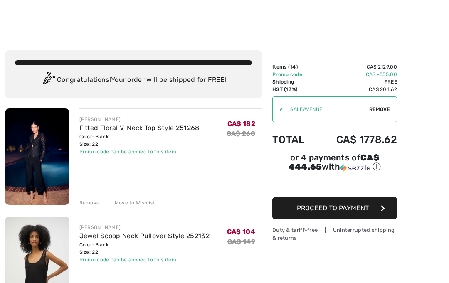
scroll to position [14, 0]
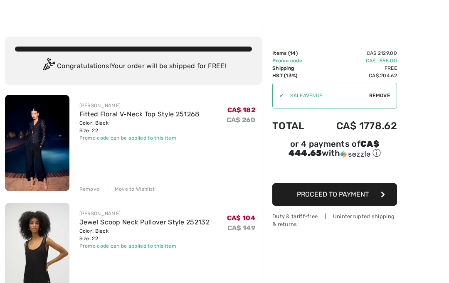
click at [81, 186] on div "Remove" at bounding box center [89, 188] width 20 height 7
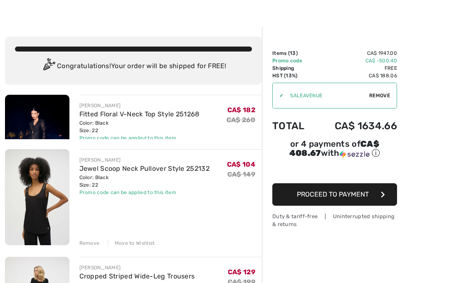
scroll to position [29, 0]
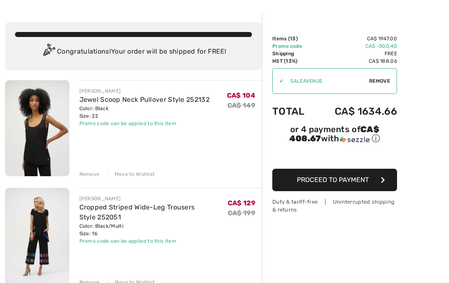
click at [82, 174] on div "Remove" at bounding box center [89, 173] width 20 height 7
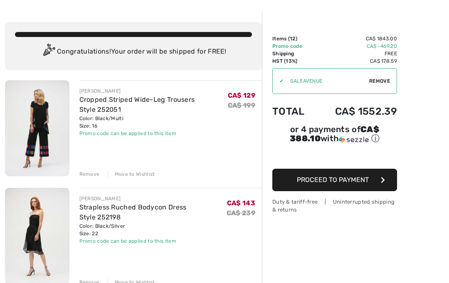
click at [86, 172] on div "Remove" at bounding box center [89, 173] width 20 height 7
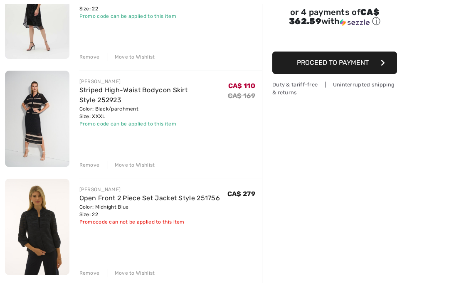
scroll to position [149, 0]
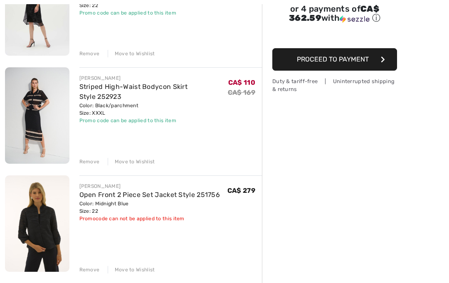
click at [85, 266] on div "Remove" at bounding box center [89, 269] width 20 height 7
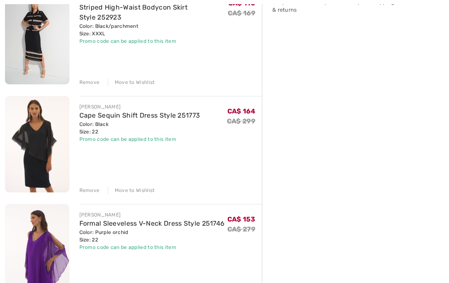
scroll to position [229, 0]
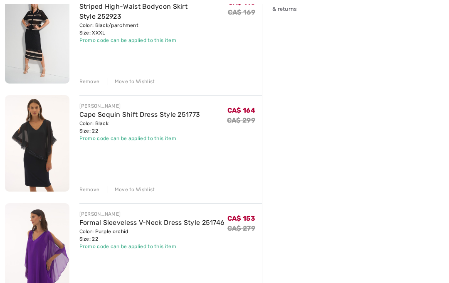
click at [90, 186] on div "Remove" at bounding box center [89, 189] width 20 height 7
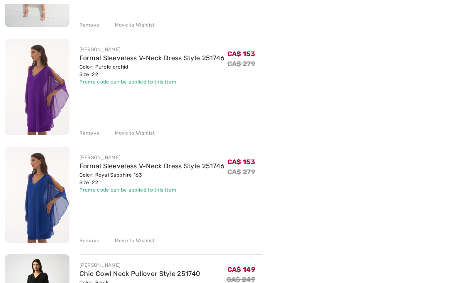
scroll to position [289, 0]
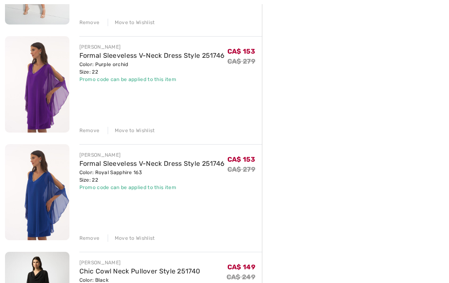
click at [83, 125] on div "Remove Move to Wishlist" at bounding box center [170, 129] width 183 height 9
click at [88, 130] on div "Remove" at bounding box center [89, 130] width 20 height 7
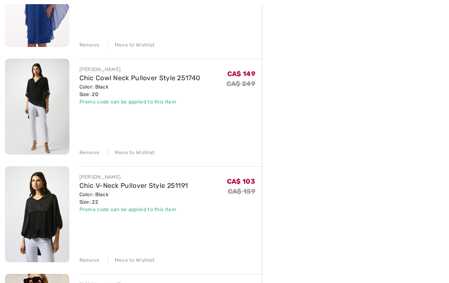
scroll to position [375, 0]
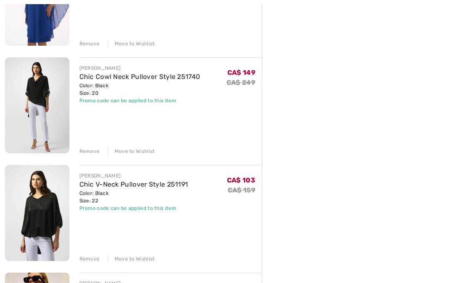
click at [90, 149] on div "Remove" at bounding box center [89, 151] width 20 height 7
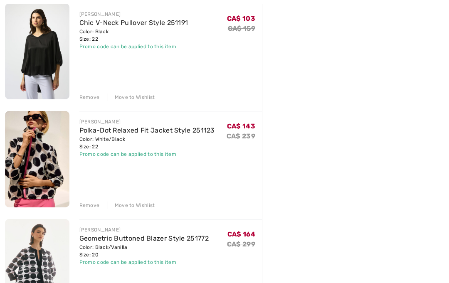
scroll to position [430, 0]
click at [86, 201] on div "Remove" at bounding box center [89, 204] width 20 height 7
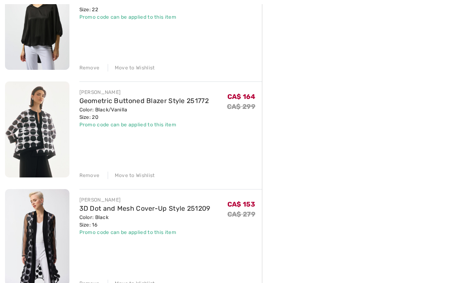
scroll to position [461, 0]
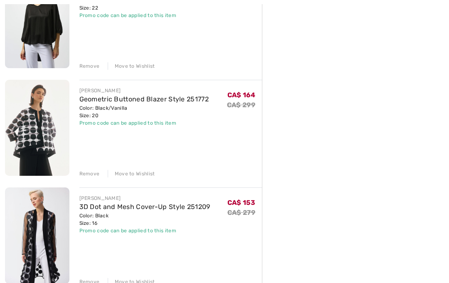
click at [93, 173] on div "Remove" at bounding box center [89, 173] width 20 height 7
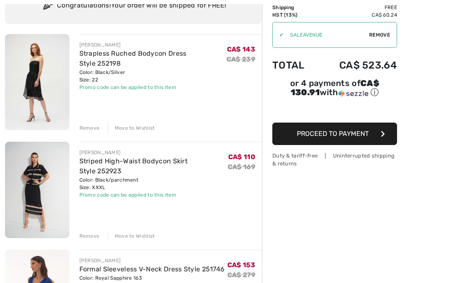
scroll to position [75, 0]
click at [87, 234] on div "Remove" at bounding box center [89, 235] width 20 height 7
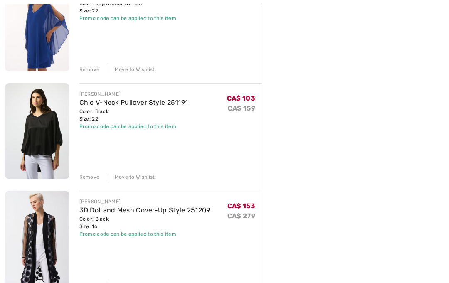
scroll to position [254, 0]
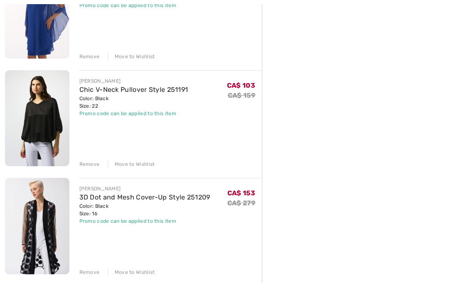
click at [89, 162] on div "Remove" at bounding box center [89, 163] width 20 height 7
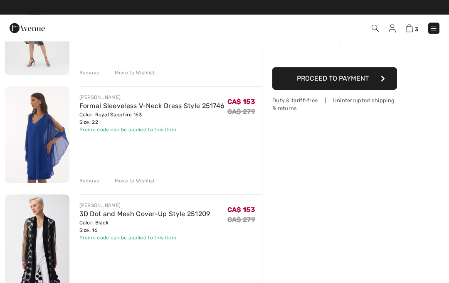
scroll to position [130, 0]
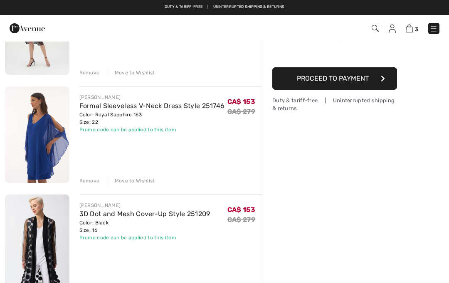
click at [89, 179] on div "Remove" at bounding box center [89, 180] width 20 height 7
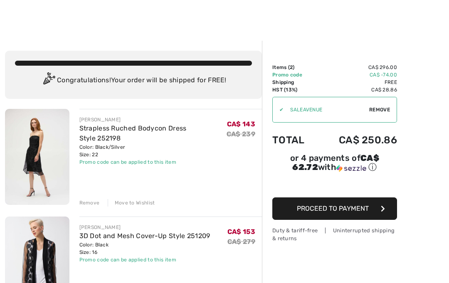
scroll to position [0, 0]
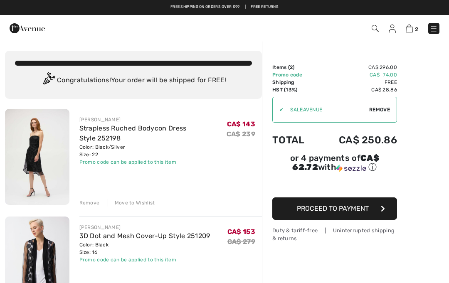
click at [395, 27] on img at bounding box center [392, 29] width 7 height 8
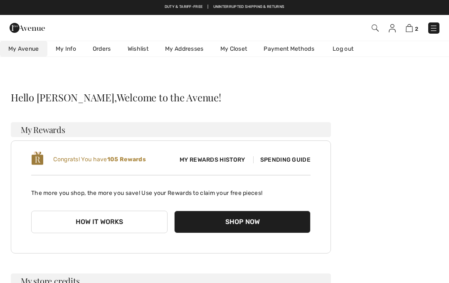
click at [141, 47] on link "Wishlist" at bounding box center [137, 48] width 37 height 15
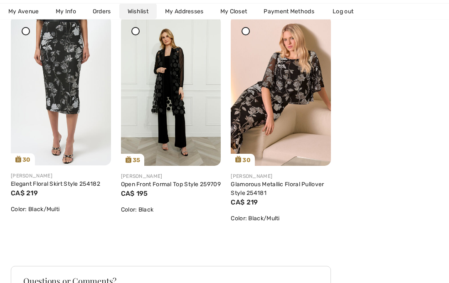
scroll to position [842, 0]
click at [197, 177] on div "[PERSON_NAME]" at bounding box center [171, 176] width 100 height 7
click at [197, 178] on div "[PERSON_NAME]" at bounding box center [171, 176] width 100 height 7
click at [170, 179] on div "[PERSON_NAME]" at bounding box center [171, 176] width 100 height 7
click at [173, 70] on img at bounding box center [171, 91] width 100 height 150
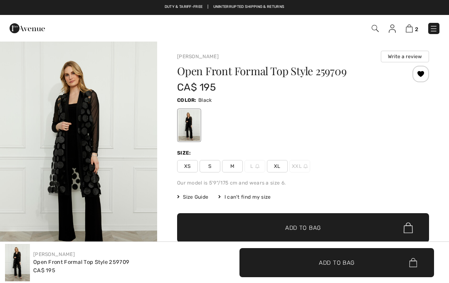
checkbox input "true"
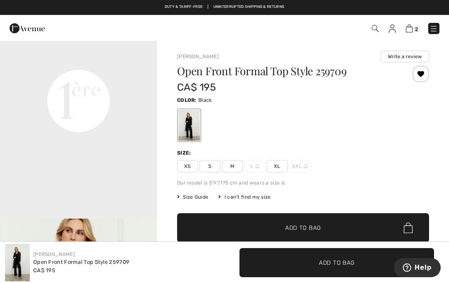
scroll to position [530, 0]
click at [282, 225] on span "✔ Added to Bag" at bounding box center [290, 228] width 51 height 9
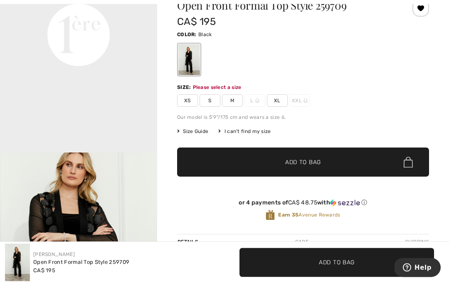
scroll to position [148, 0]
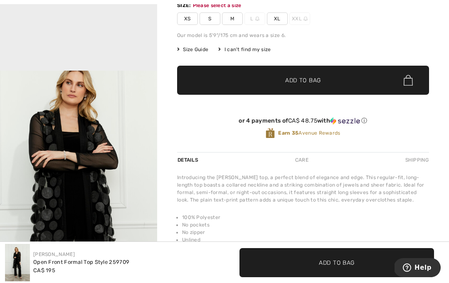
click at [358, 72] on span "✔ Added to Bag Add to Bag" at bounding box center [303, 80] width 252 height 29
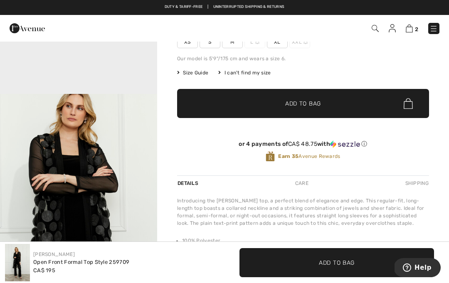
scroll to position [89, 0]
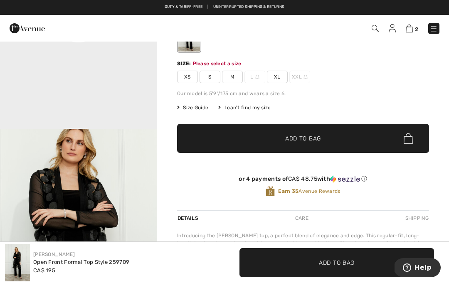
click at [275, 78] on span "XL" at bounding box center [277, 77] width 21 height 12
click at [317, 135] on span "Add to Bag" at bounding box center [303, 138] width 36 height 9
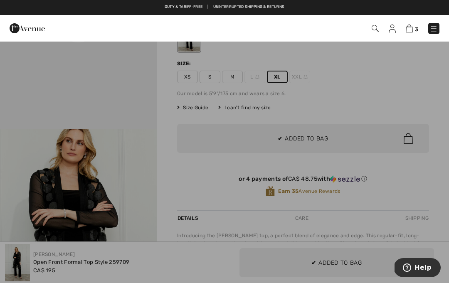
click at [351, 132] on div at bounding box center [224, 141] width 449 height 283
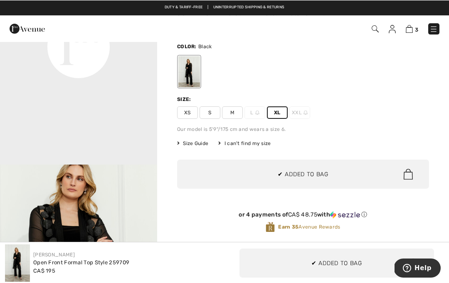
scroll to position [0, 0]
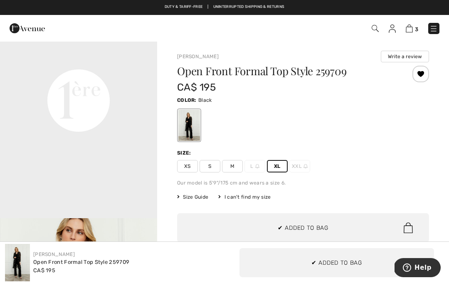
click at [411, 31] on img at bounding box center [409, 29] width 7 height 8
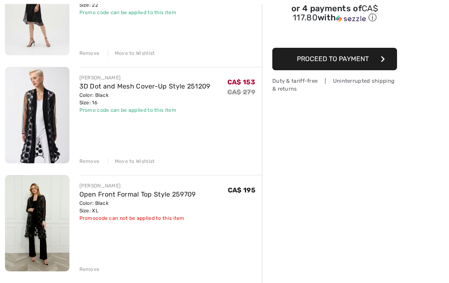
scroll to position [150, 0]
click at [22, 117] on img at bounding box center [37, 115] width 64 height 96
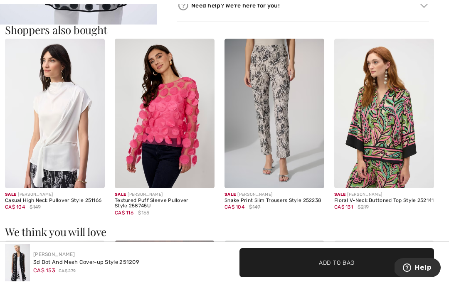
scroll to position [740, 0]
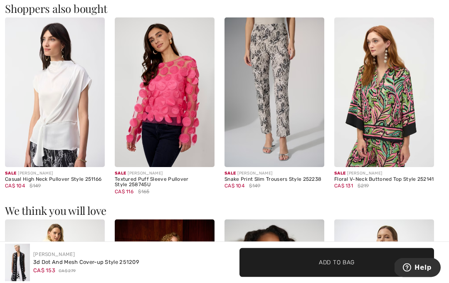
click at [187, 122] on img at bounding box center [165, 93] width 100 height 150
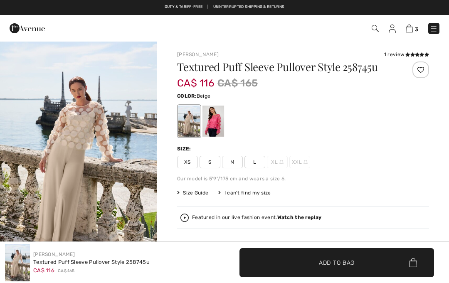
checkbox input "true"
click at [212, 114] on div at bounding box center [213, 121] width 22 height 31
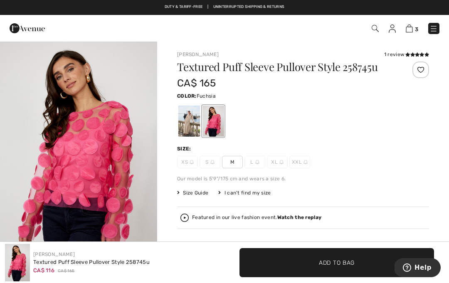
click at [3, 46] on img "1 / 4" at bounding box center [78, 159] width 157 height 236
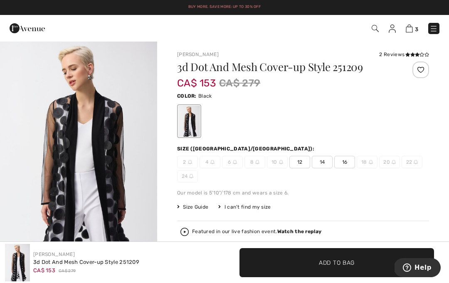
click at [198, 207] on span "Size Guide" at bounding box center [192, 206] width 31 height 7
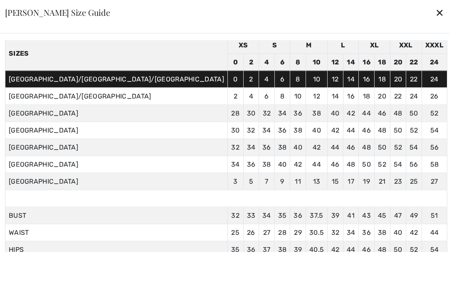
scroll to position [35, 0]
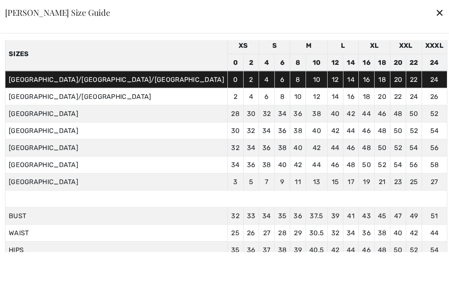
click at [360, 17] on div "Joseph Ribkoff Size Guide ✕" at bounding box center [224, 13] width 459 height 42
click at [435, 16] on div "✕" at bounding box center [439, 12] width 9 height 17
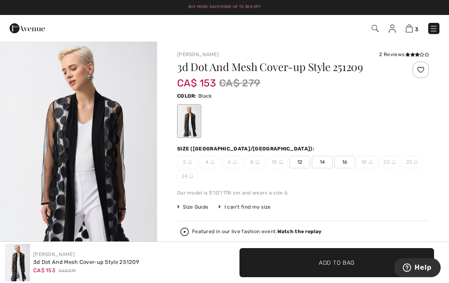
click at [408, 28] on img at bounding box center [409, 29] width 7 height 8
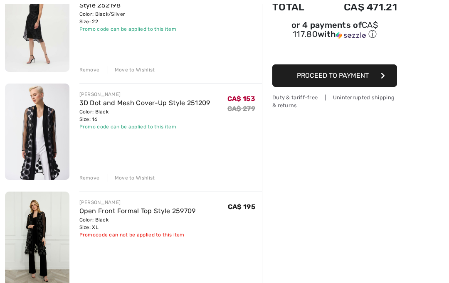
scroll to position [132, 0]
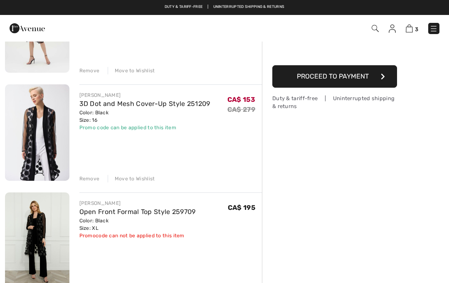
click at [184, 212] on link "Open Front Formal Top Style 259709" at bounding box center [137, 212] width 116 height 8
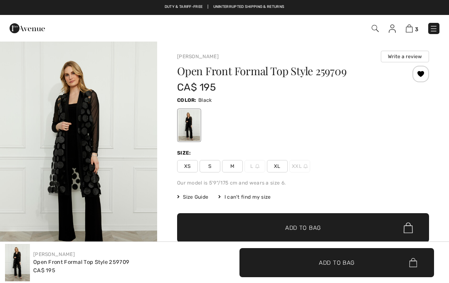
checkbox input "true"
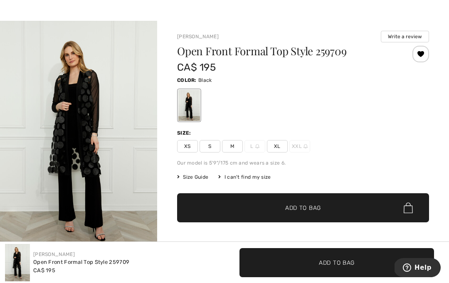
scroll to position [27, 0]
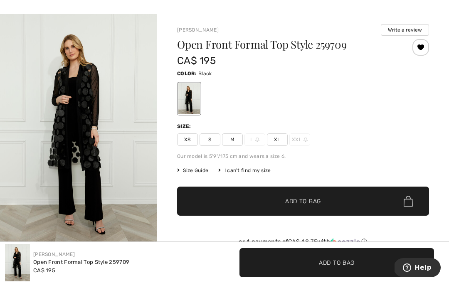
click at [198, 168] on span "Size Guide" at bounding box center [192, 170] width 31 height 7
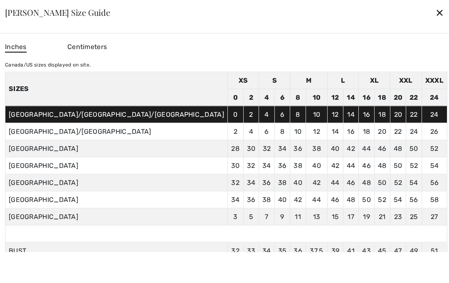
click at [400, 219] on div at bounding box center [224, 141] width 449 height 283
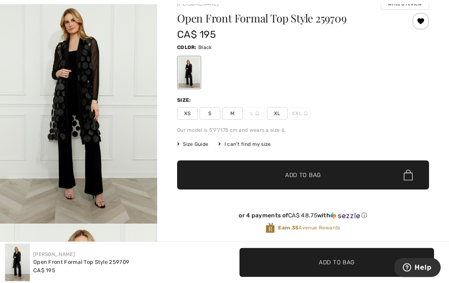
scroll to position [53, 0]
click at [378, 255] on div "Details Care Shipping" at bounding box center [303, 254] width 252 height 15
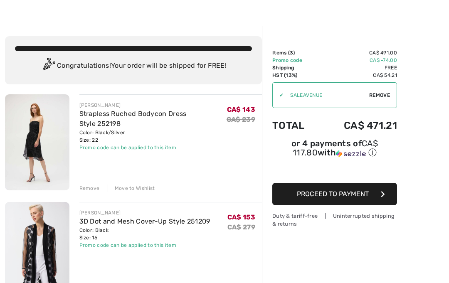
scroll to position [67, 0]
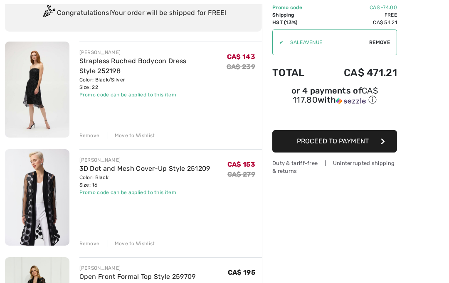
click at [176, 62] on link "Strapless Ruched Bodycon Dress Style 252198" at bounding box center [132, 66] width 107 height 18
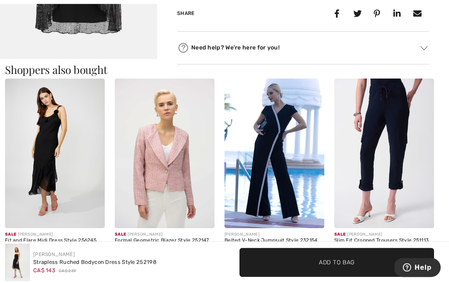
scroll to position [503, 0]
click at [69, 178] on img at bounding box center [55, 154] width 100 height 150
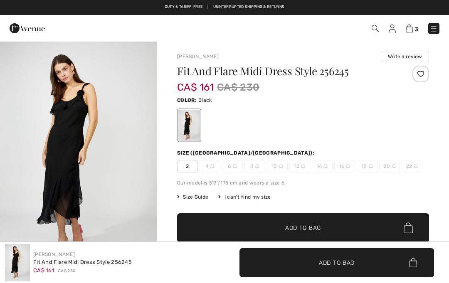
checkbox input "true"
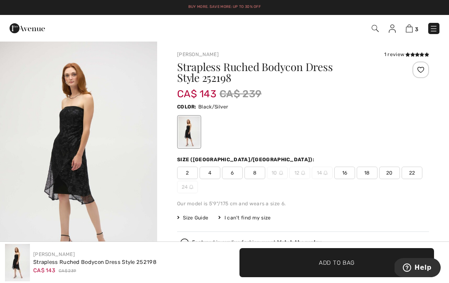
click at [404, 28] on span "3" at bounding box center [317, 28] width 246 height 11
click at [411, 28] on img at bounding box center [409, 29] width 7 height 8
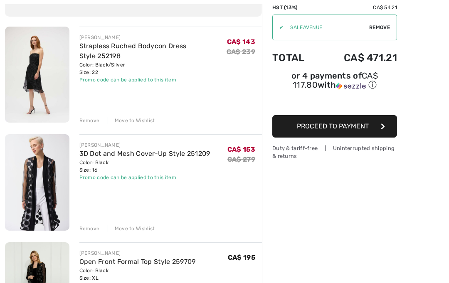
scroll to position [82, 0]
click at [189, 261] on link "Open Front Formal Top Style 259709" at bounding box center [137, 262] width 116 height 8
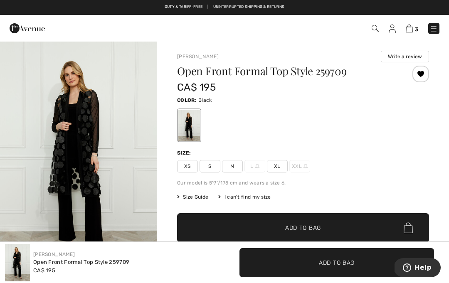
click at [373, 31] on img at bounding box center [375, 28] width 7 height 7
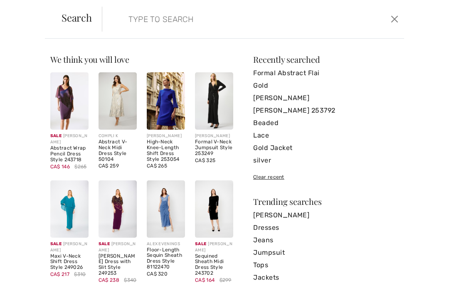
click at [201, 21] on input "search" at bounding box center [222, 19] width 200 height 25
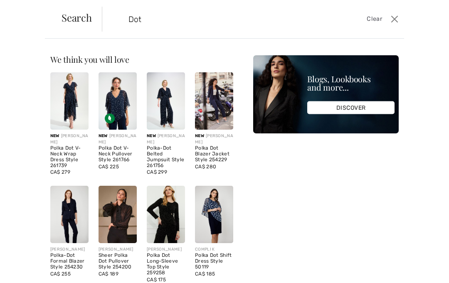
type input "Dot"
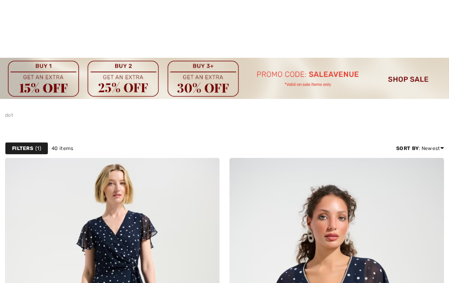
checkbox input "true"
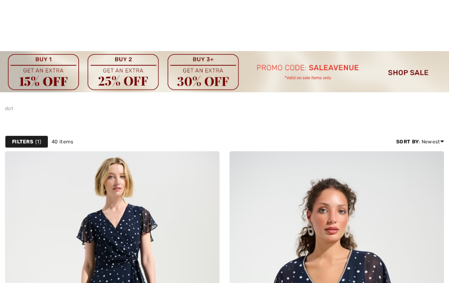
scroll to position [-5, 0]
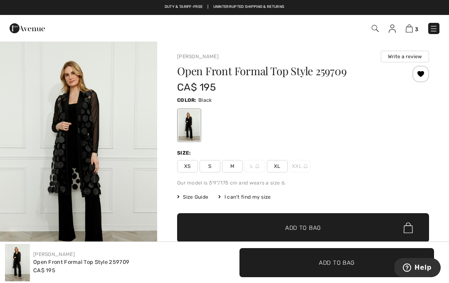
click at [374, 29] on img at bounding box center [375, 28] width 7 height 7
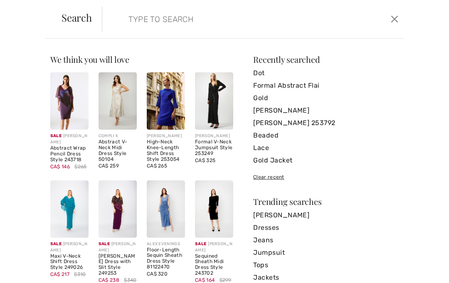
click at [180, 20] on input "search" at bounding box center [222, 19] width 200 height 25
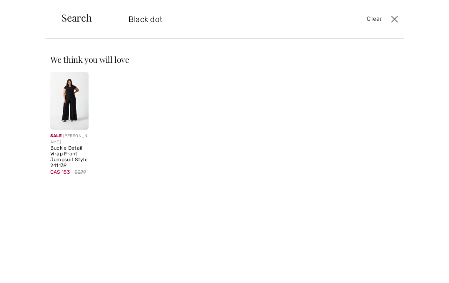
type input "Black dot"
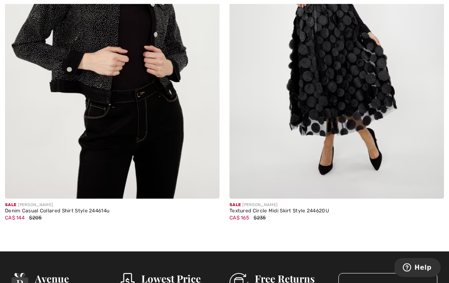
scroll to position [2065, 0]
click at [372, 179] on img at bounding box center [336, 38] width 215 height 322
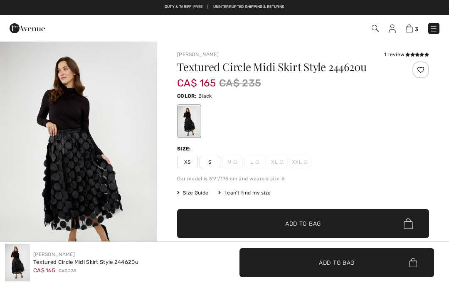
checkbox input "true"
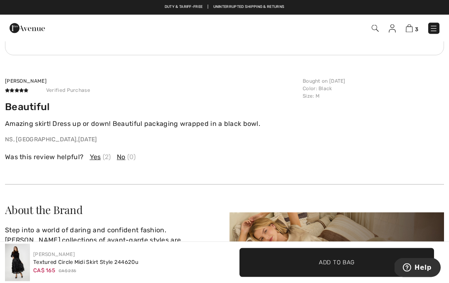
scroll to position [1113, 0]
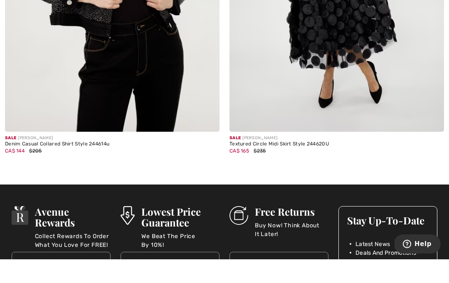
scroll to position [2131, 0]
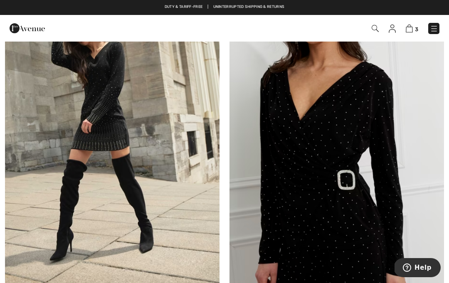
scroll to position [1563, 0]
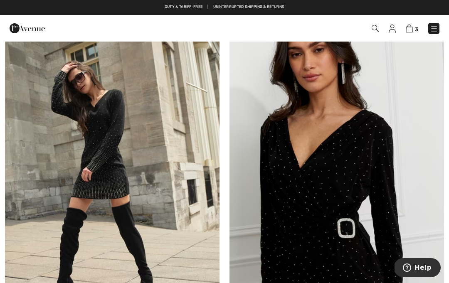
click at [410, 29] on img at bounding box center [409, 29] width 7 height 8
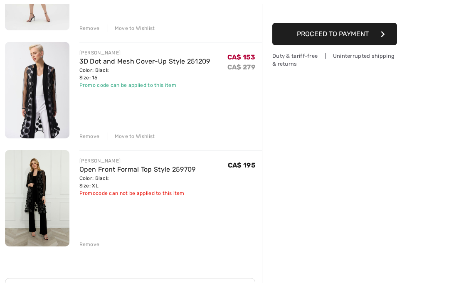
scroll to position [187, 0]
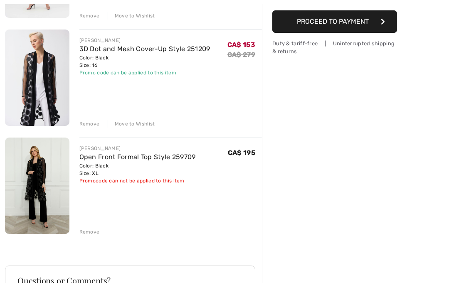
click at [90, 234] on div "Remove" at bounding box center [89, 231] width 20 height 7
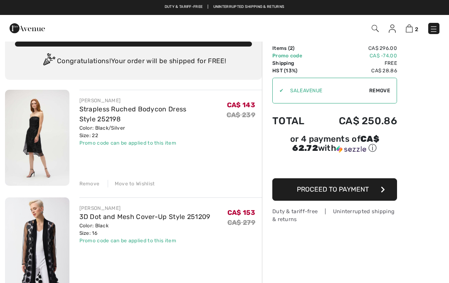
scroll to position [0, 0]
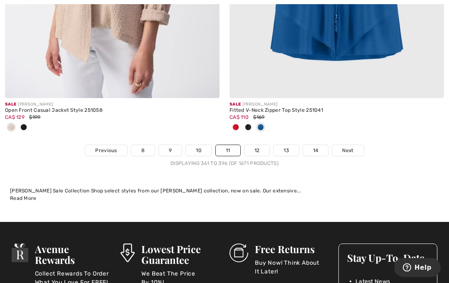
scroll to position [6752, 0]
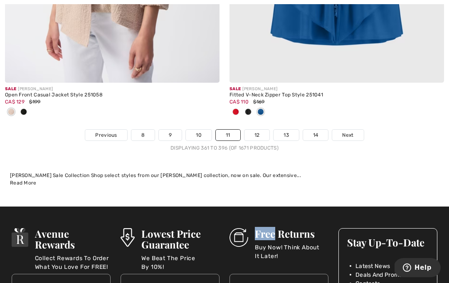
click at [320, 130] on link "14" at bounding box center [315, 135] width 25 height 11
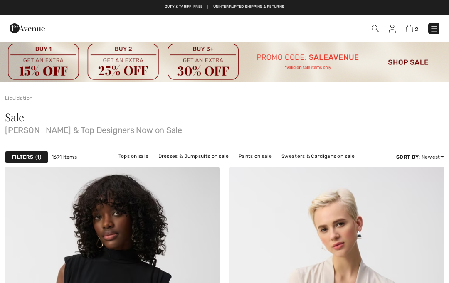
checkbox input "true"
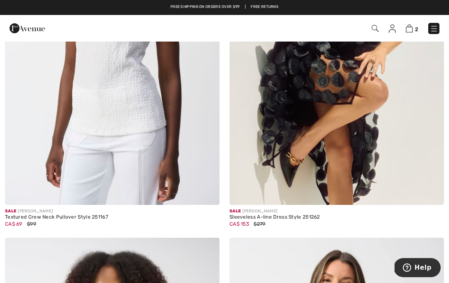
scroll to position [1709, 0]
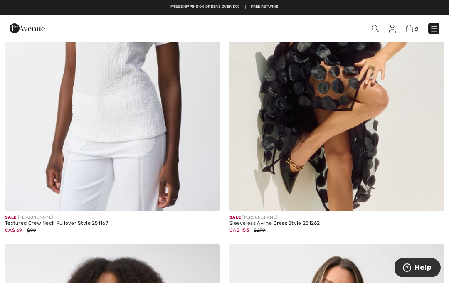
click at [374, 180] on img at bounding box center [336, 50] width 215 height 322
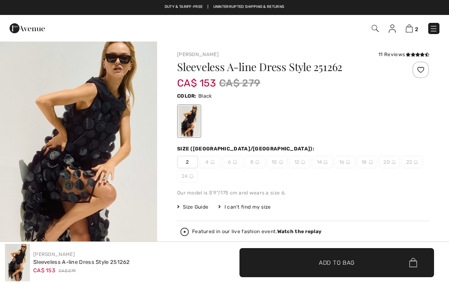
checkbox input "true"
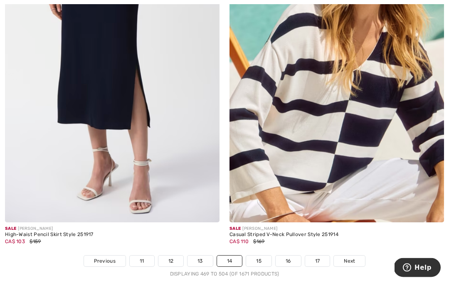
scroll to position [6630, 0]
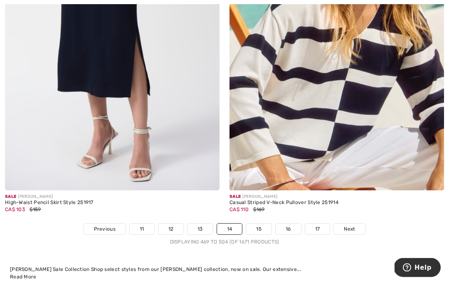
click at [316, 224] on link "17" at bounding box center [317, 229] width 25 height 11
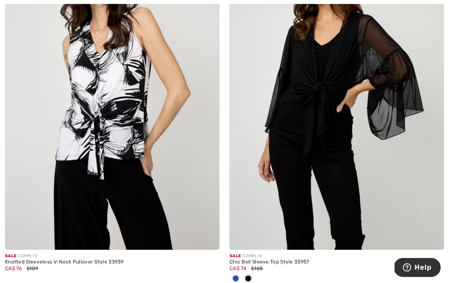
scroll to position [962, 0]
click at [237, 281] on div at bounding box center [235, 279] width 12 height 14
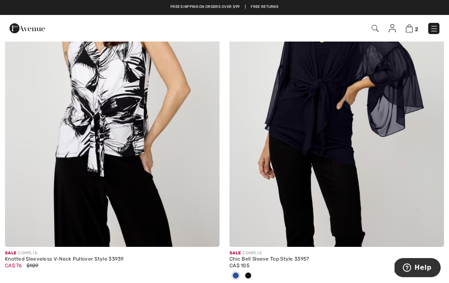
scroll to position [958, 0]
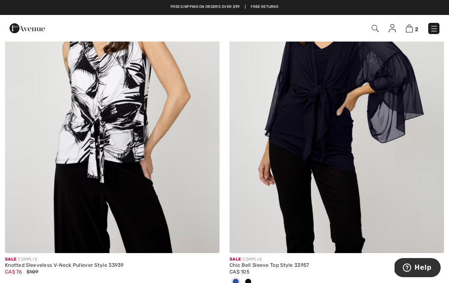
click at [375, 185] on img at bounding box center [336, 92] width 215 height 322
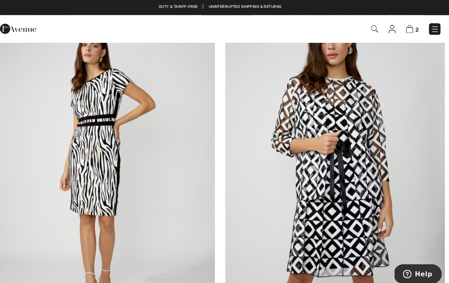
scroll to position [5779, 0]
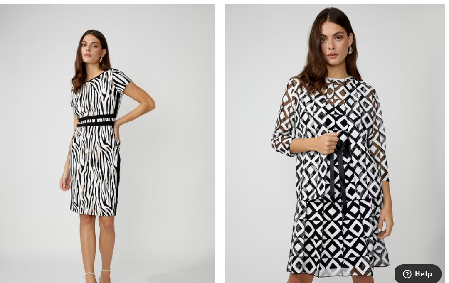
click at [356, 253] on img at bounding box center [336, 159] width 215 height 322
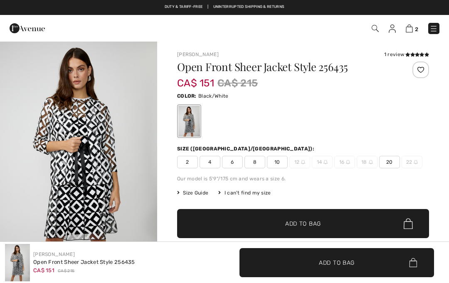
checkbox input "true"
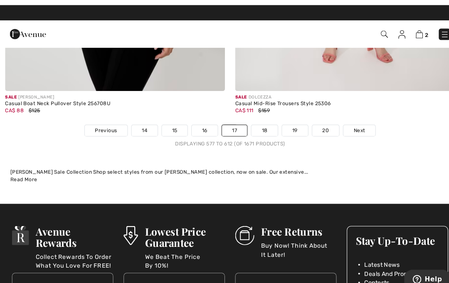
scroll to position [6679, 0]
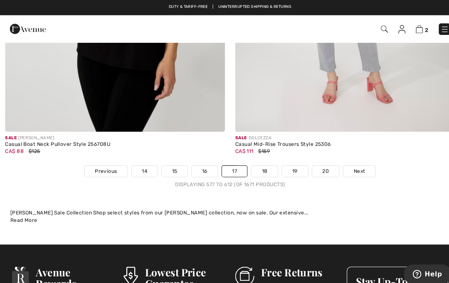
click at [318, 162] on link "20" at bounding box center [318, 167] width 27 height 11
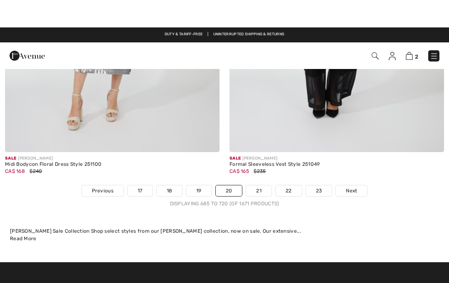
scroll to position [6642, 0]
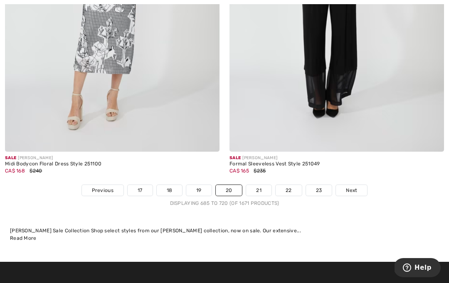
click at [324, 185] on link "23" at bounding box center [319, 190] width 26 height 11
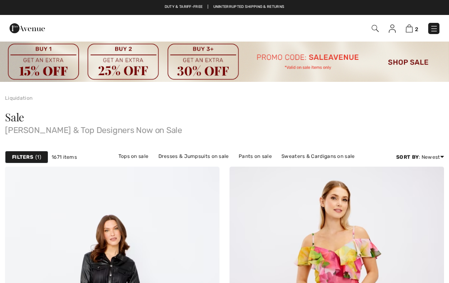
checkbox input "true"
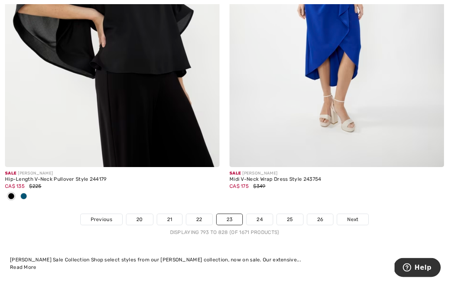
scroll to position [6640, 0]
click at [150, 132] on img at bounding box center [112, 6] width 215 height 322
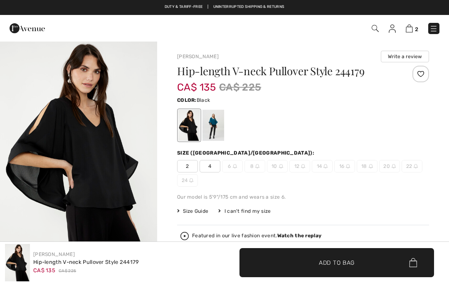
checkbox input "true"
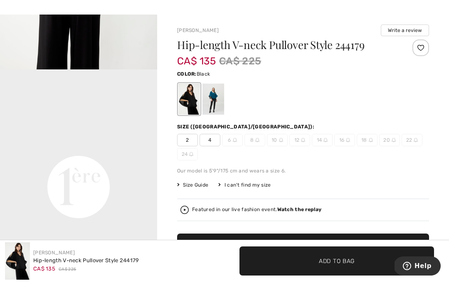
scroll to position [29, 0]
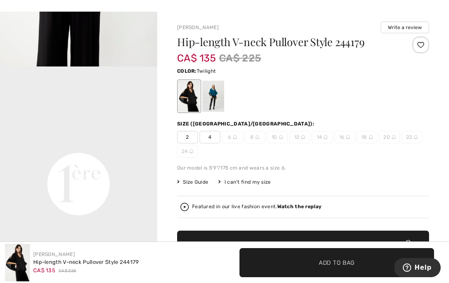
click at [212, 100] on div at bounding box center [213, 96] width 22 height 31
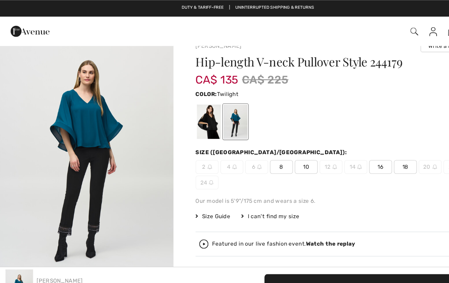
scroll to position [15, 0]
click at [365, 153] on span "18" at bounding box center [367, 151] width 21 height 12
click at [293, 262] on span "✔ Added to Bag Add to Bag" at bounding box center [336, 262] width 195 height 29
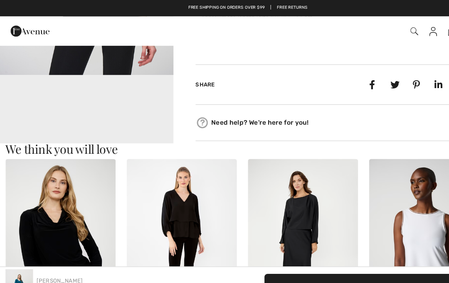
scroll to position [437, 0]
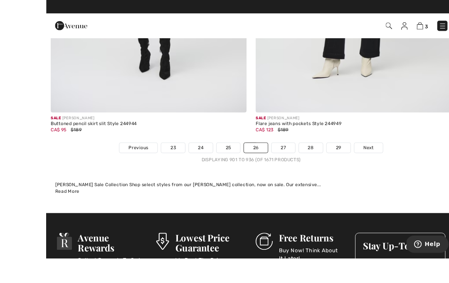
scroll to position [6755, 0]
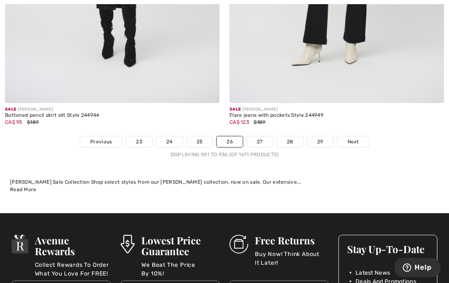
click at [321, 136] on link "29" at bounding box center [320, 141] width 26 height 11
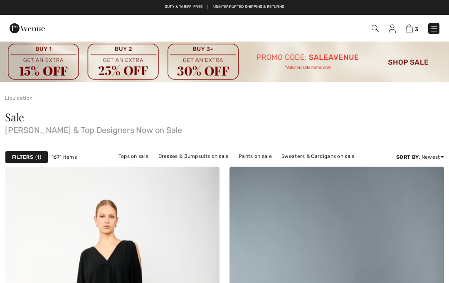
checkbox input "true"
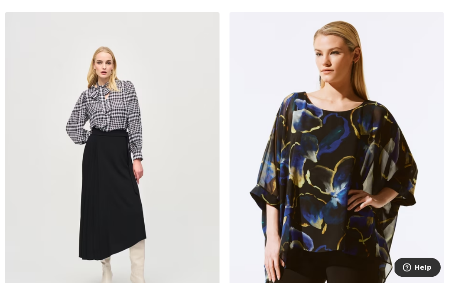
scroll to position [3458, 0]
